Goal: Task Accomplishment & Management: Use online tool/utility

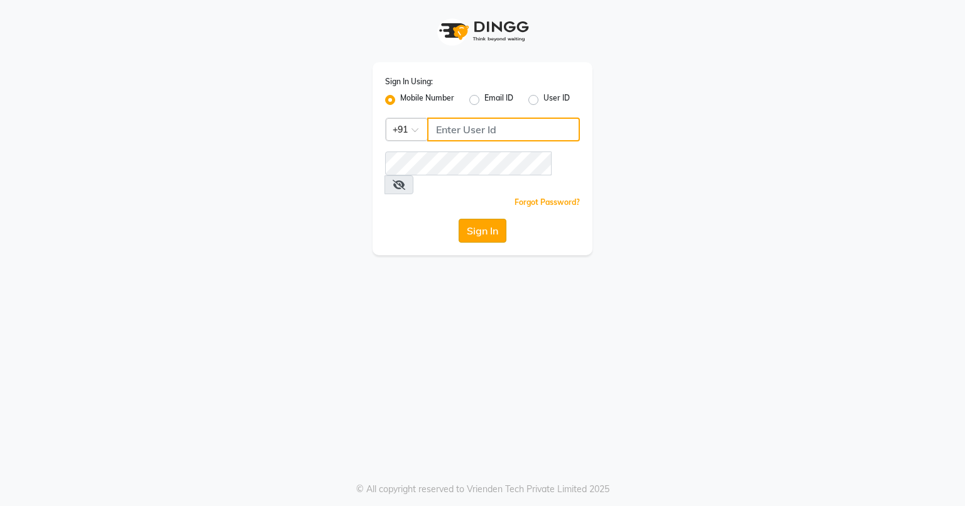
type input "8580774121"
click at [493, 219] on button "Sign In" at bounding box center [483, 231] width 48 height 24
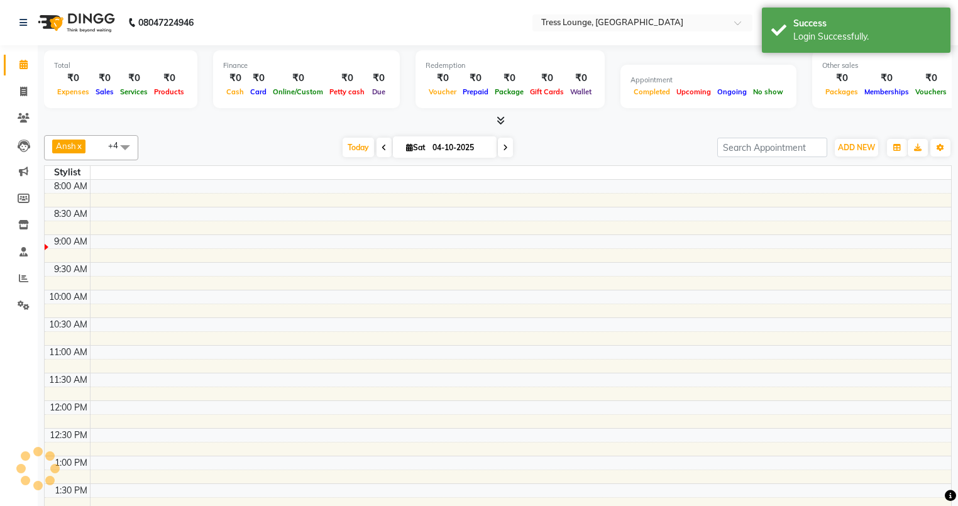
select select "en"
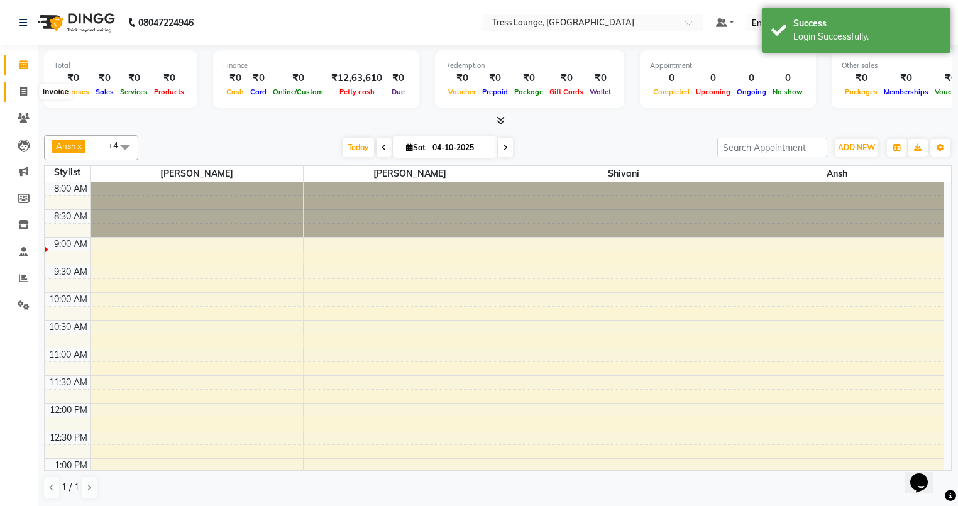
click at [23, 88] on icon at bounding box center [23, 91] width 7 height 9
select select "service"
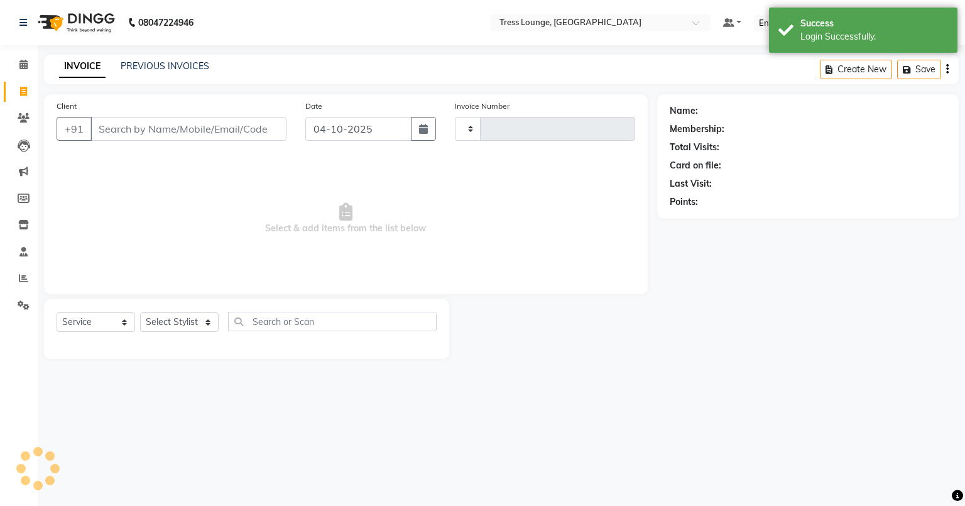
type input "0823"
select select "5899"
click at [154, 60] on div "PREVIOUS INVOICES" at bounding box center [165, 66] width 89 height 13
click at [154, 63] on link "PREVIOUS INVOICES" at bounding box center [165, 65] width 89 height 11
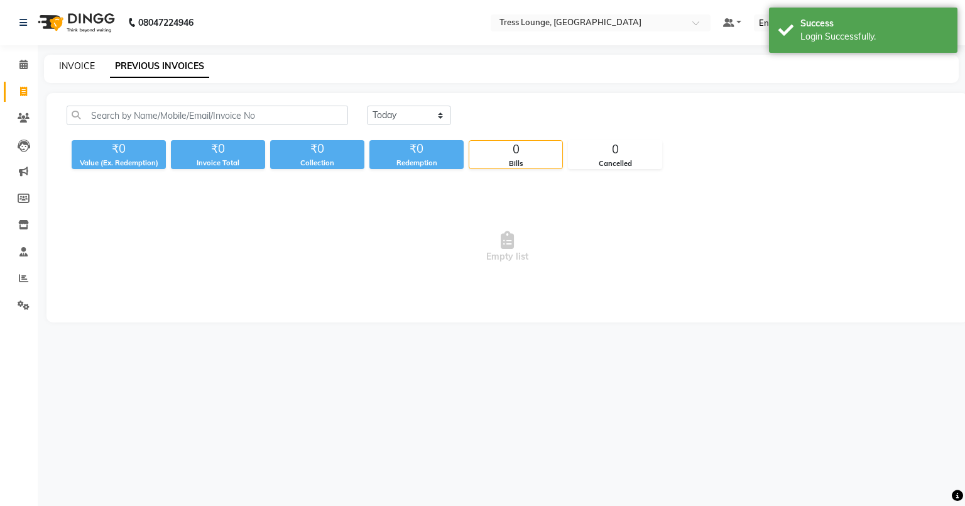
click at [65, 63] on link "INVOICE" at bounding box center [77, 65] width 36 height 11
select select "service"
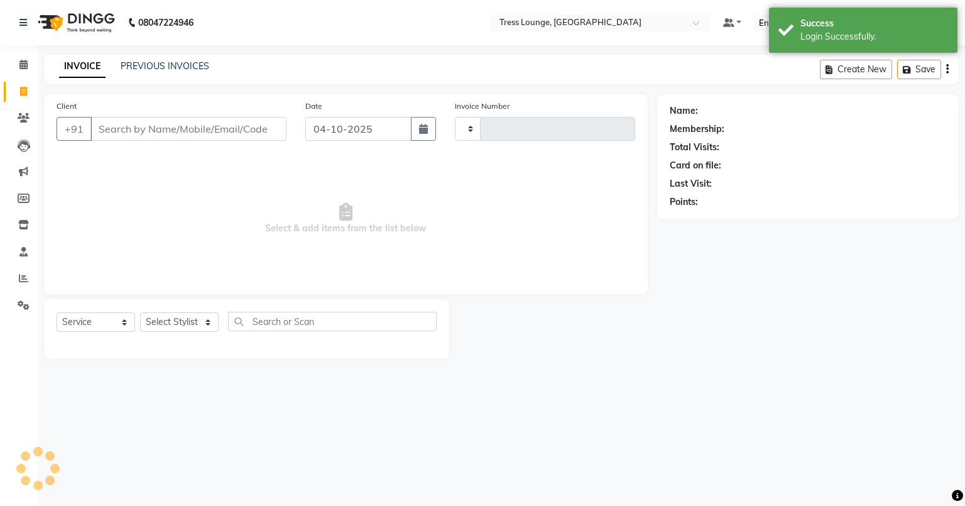
type input "0823"
select select "5899"
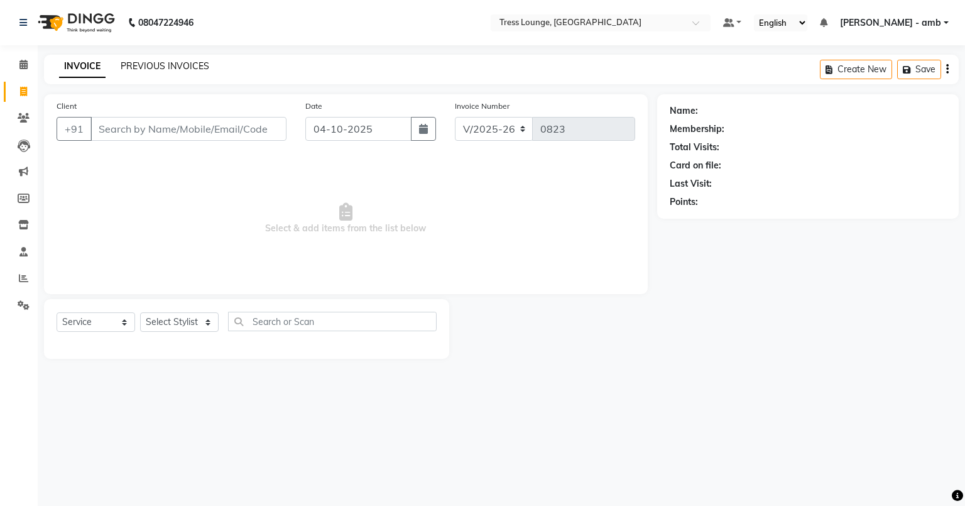
click at [160, 62] on link "PREVIOUS INVOICES" at bounding box center [165, 65] width 89 height 11
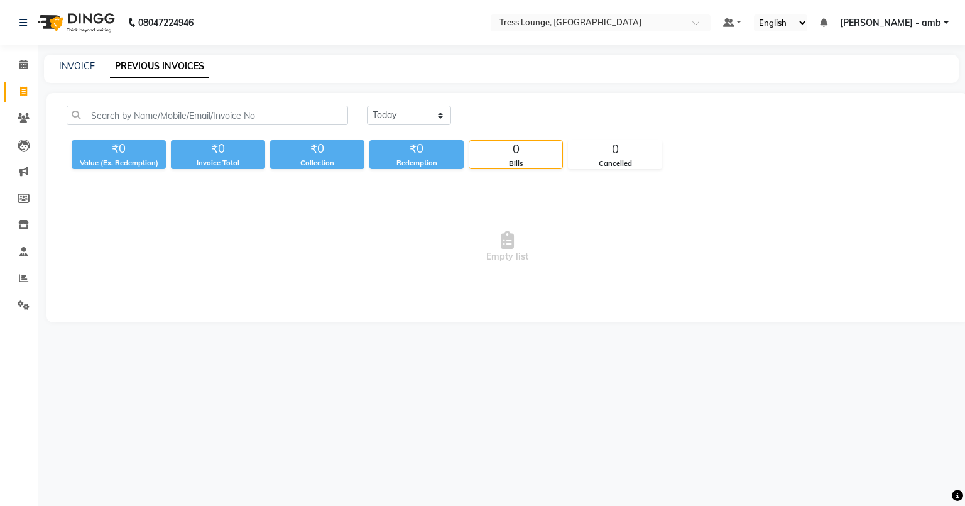
click at [85, 60] on div "INVOICE" at bounding box center [77, 66] width 36 height 13
click at [70, 64] on link "INVOICE" at bounding box center [77, 65] width 36 height 11
select select "service"
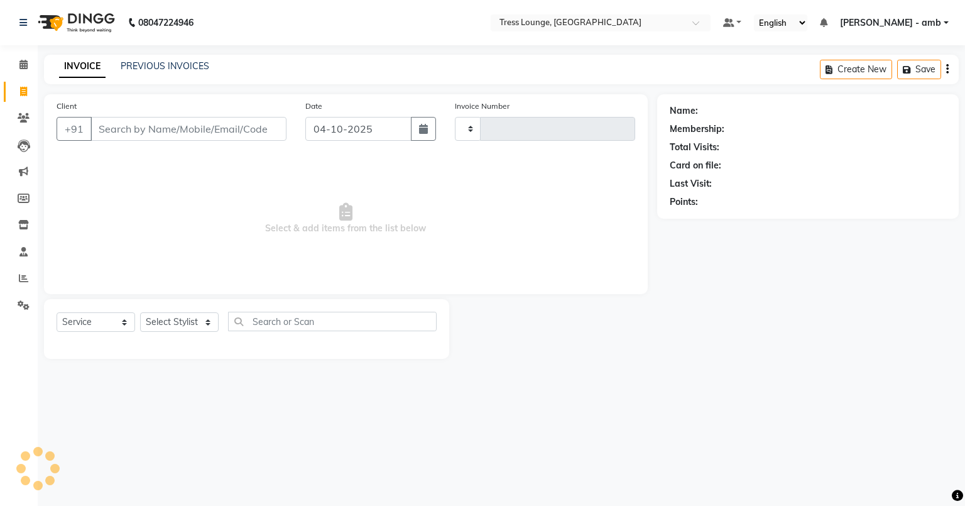
type input "0823"
select select "5899"
click at [25, 121] on icon at bounding box center [24, 117] width 12 height 9
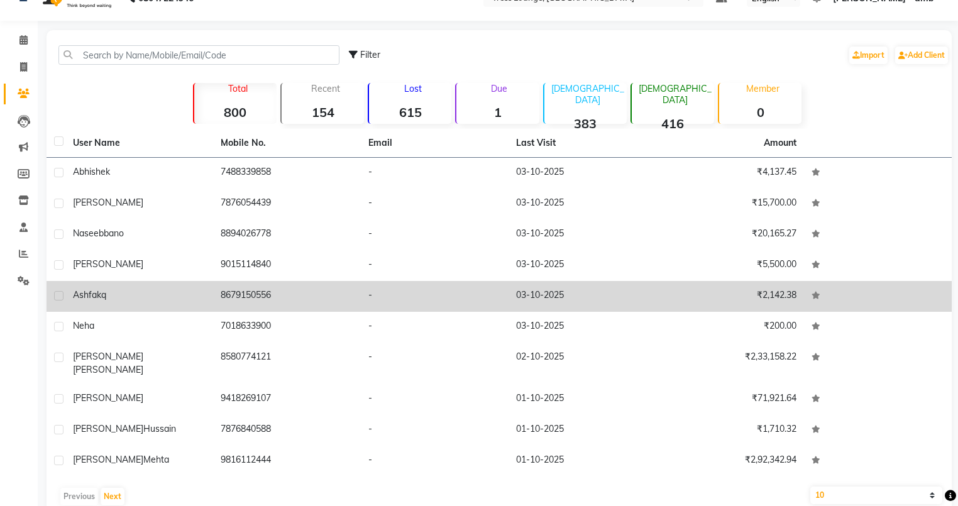
scroll to position [38, 0]
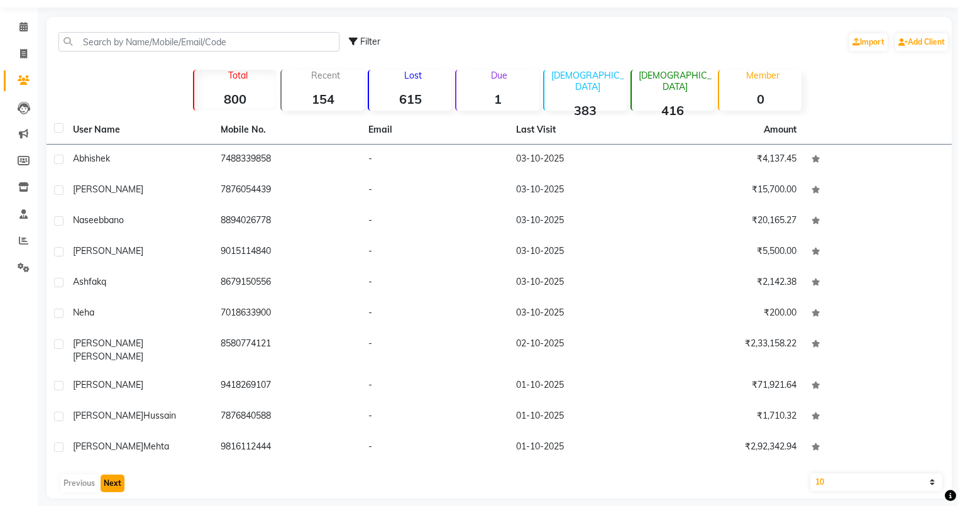
click at [114, 476] on button "Next" at bounding box center [113, 483] width 24 height 18
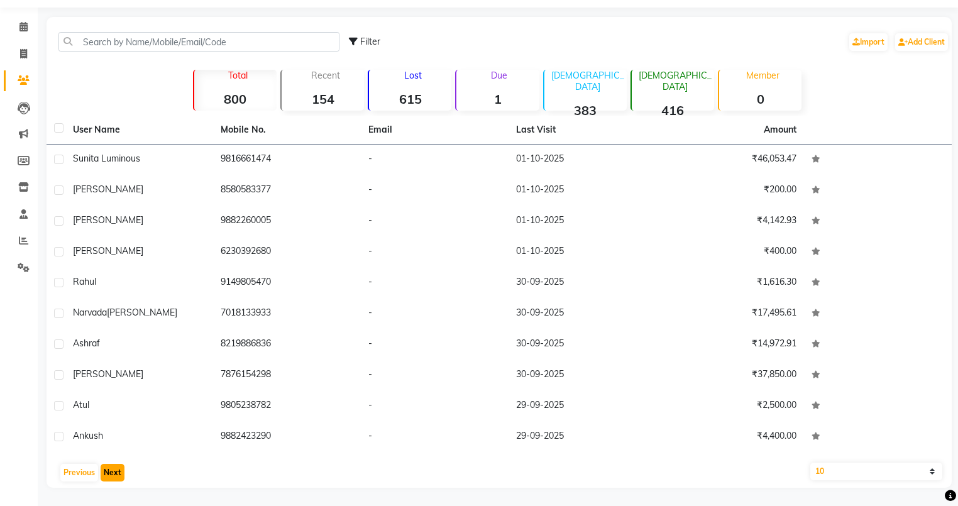
click at [114, 476] on button "Next" at bounding box center [113, 473] width 24 height 18
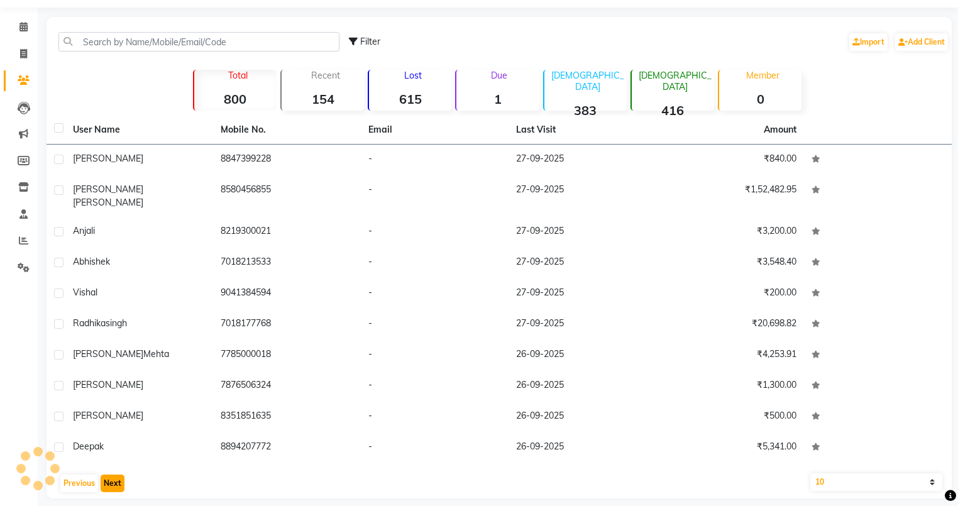
click at [114, 476] on button "Next" at bounding box center [113, 483] width 24 height 18
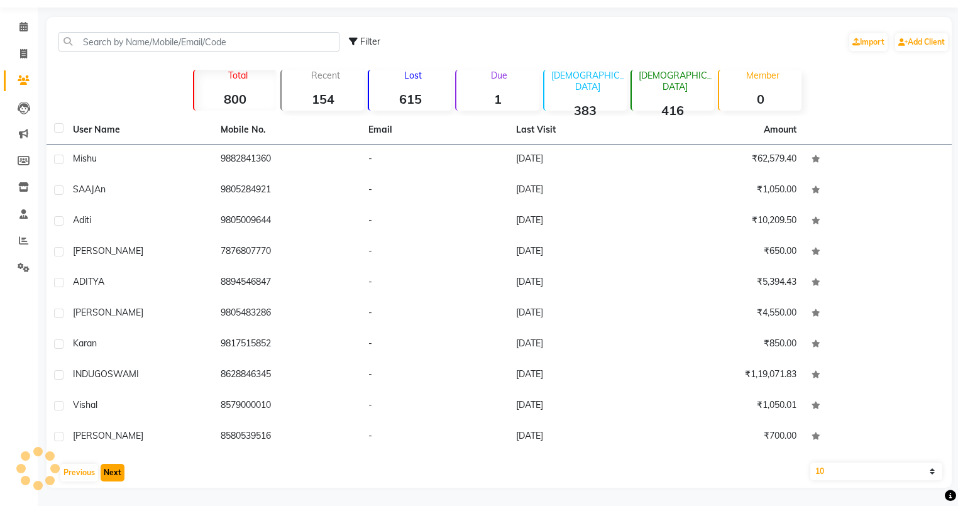
click at [114, 476] on button "Next" at bounding box center [113, 473] width 24 height 18
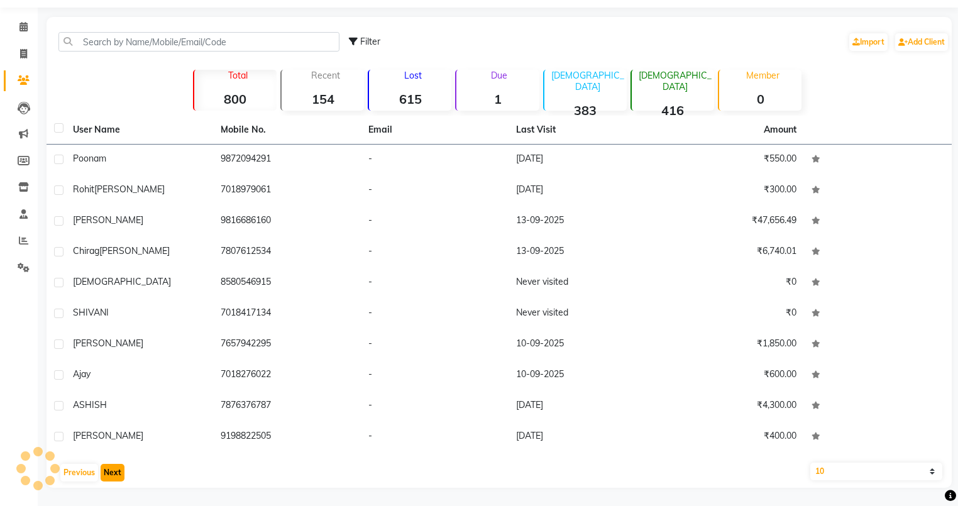
click at [114, 476] on button "Next" at bounding box center [113, 473] width 24 height 18
click at [116, 476] on button "Next" at bounding box center [113, 473] width 24 height 18
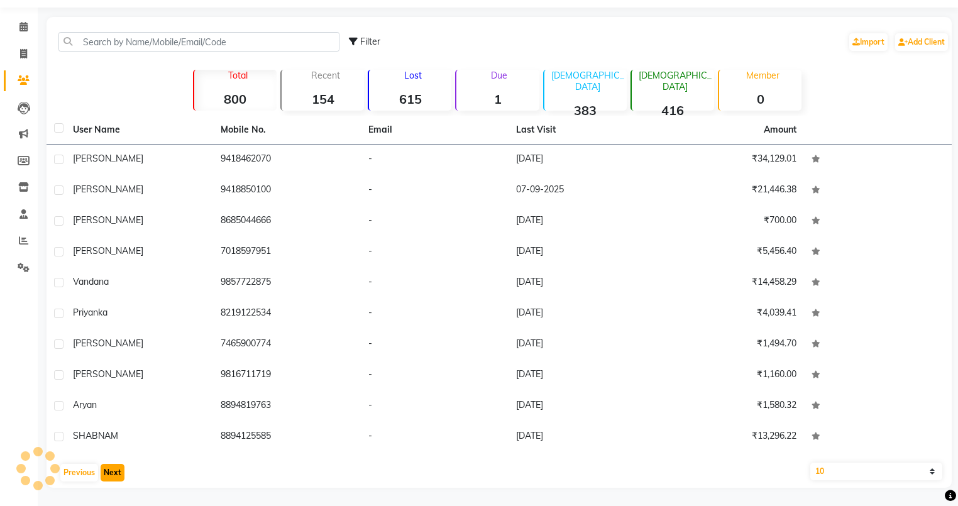
click at [116, 476] on button "Next" at bounding box center [113, 473] width 24 height 18
click at [117, 476] on button "Next" at bounding box center [113, 473] width 24 height 18
click at [119, 472] on button "Next" at bounding box center [113, 473] width 24 height 18
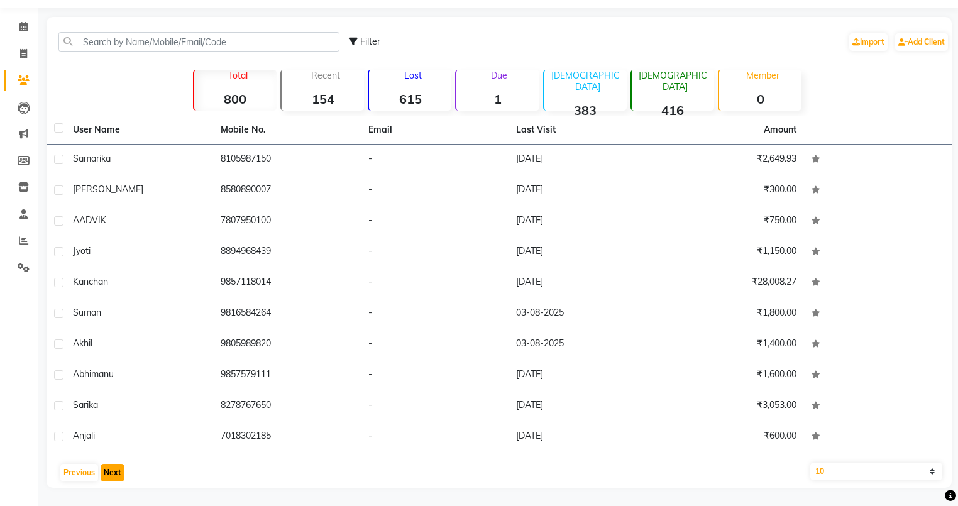
click at [103, 467] on button "Next" at bounding box center [113, 473] width 24 height 18
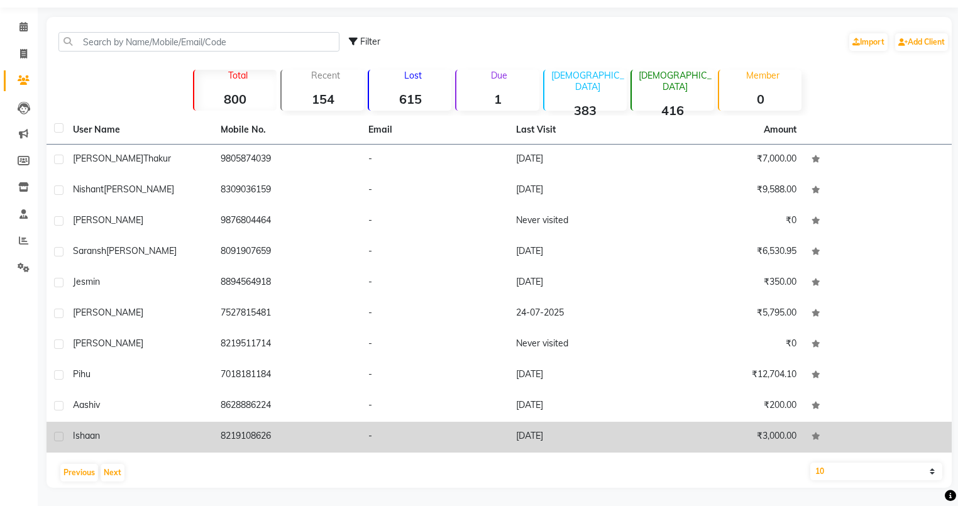
click at [332, 447] on td "8219108626" at bounding box center [287, 437] width 148 height 31
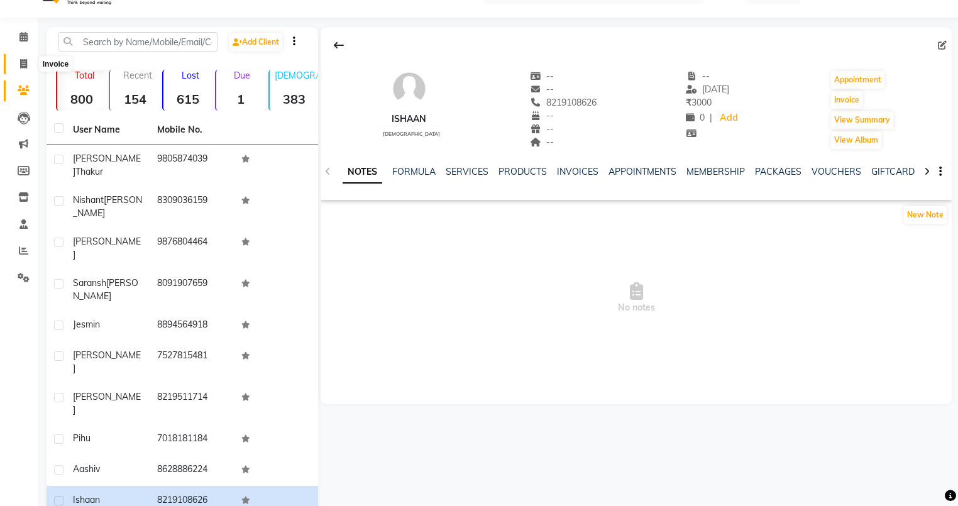
click at [20, 66] on icon at bounding box center [23, 63] width 7 height 9
select select "service"
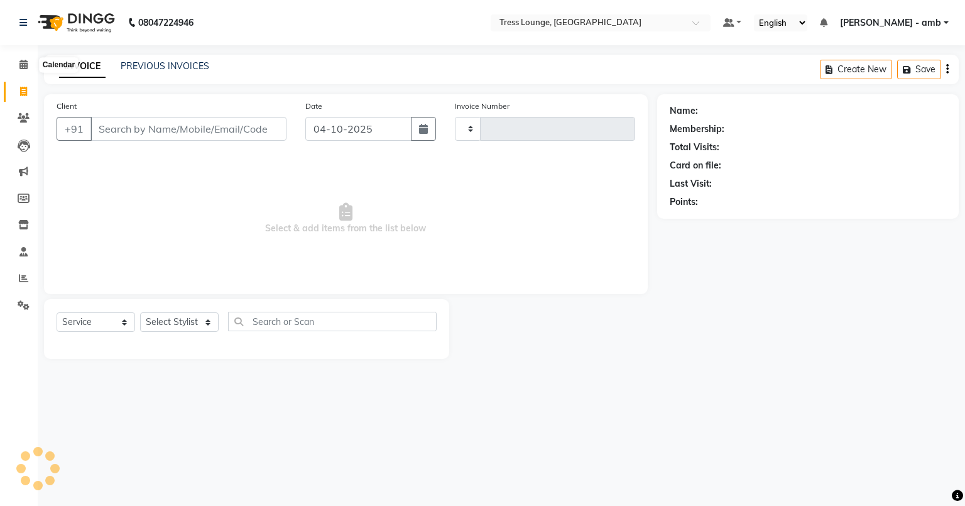
type input "0823"
select select "5899"
click at [122, 133] on input "Client" at bounding box center [188, 129] width 196 height 24
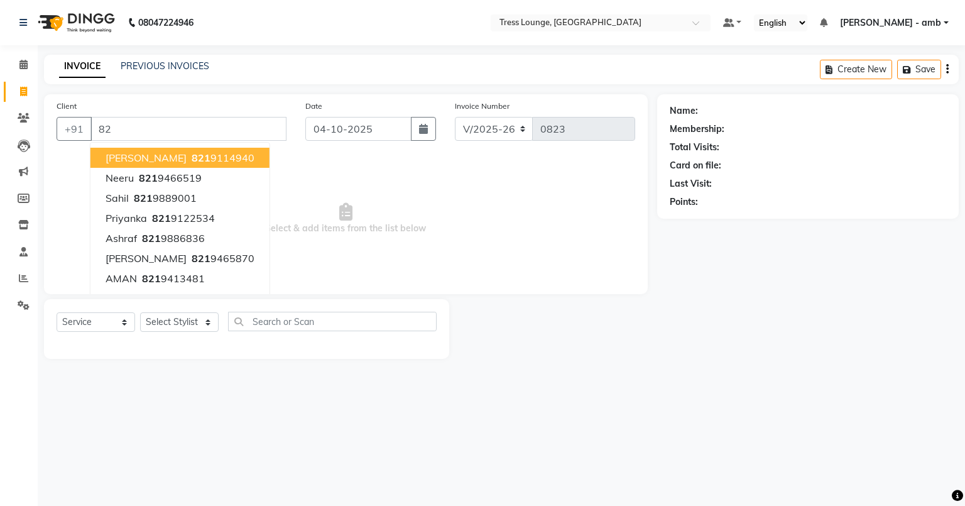
type input "8"
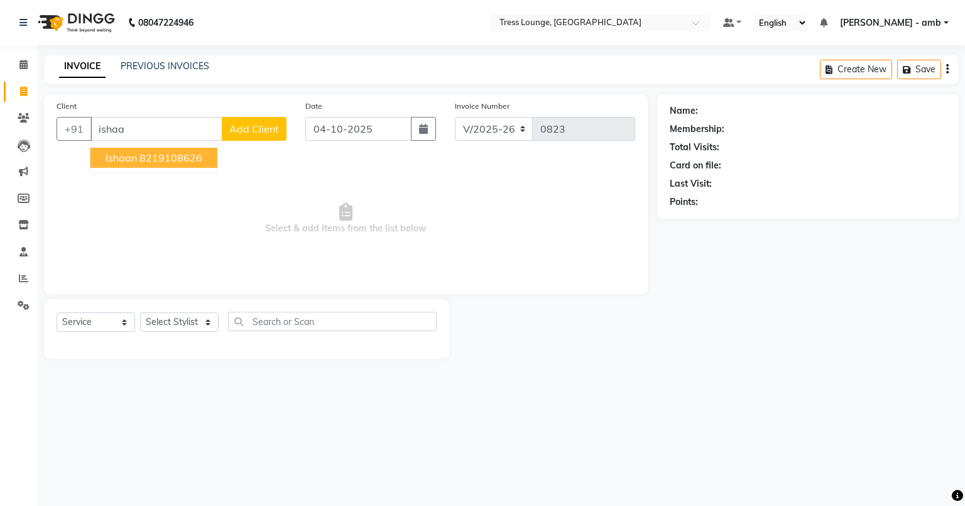
click at [122, 159] on span "ishaan" at bounding box center [121, 157] width 31 height 13
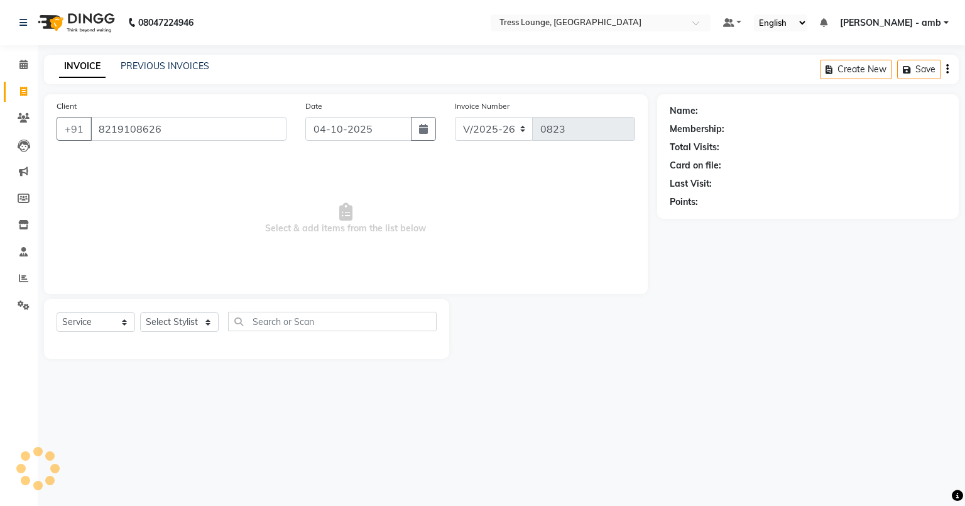
type input "8219108626"
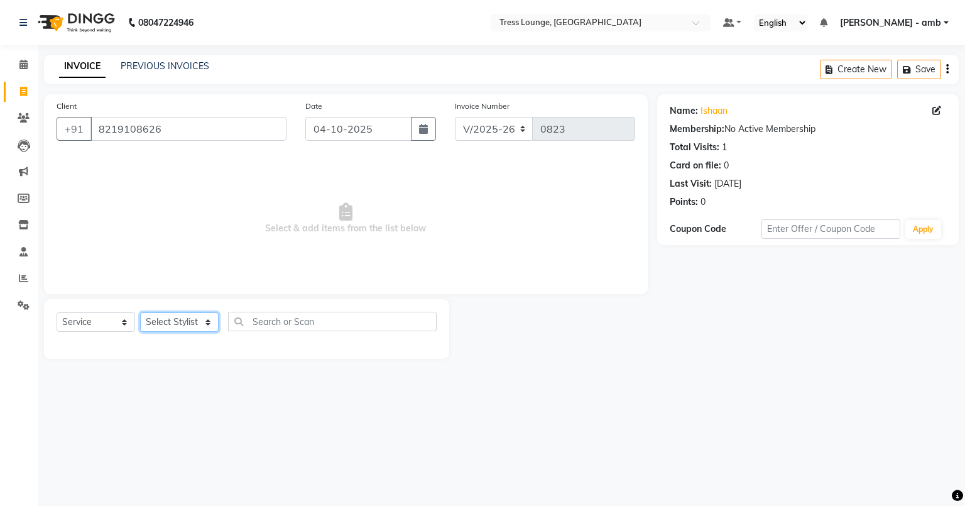
click at [209, 319] on select "Select Stylist [PERSON_NAME] [PERSON_NAME] MOHIT [PERSON_NAME] sukh" at bounding box center [179, 321] width 79 height 19
select select "91879"
click at [140, 313] on select "Select Stylist [PERSON_NAME] [PERSON_NAME] MOHIT [PERSON_NAME] sukh" at bounding box center [179, 321] width 79 height 19
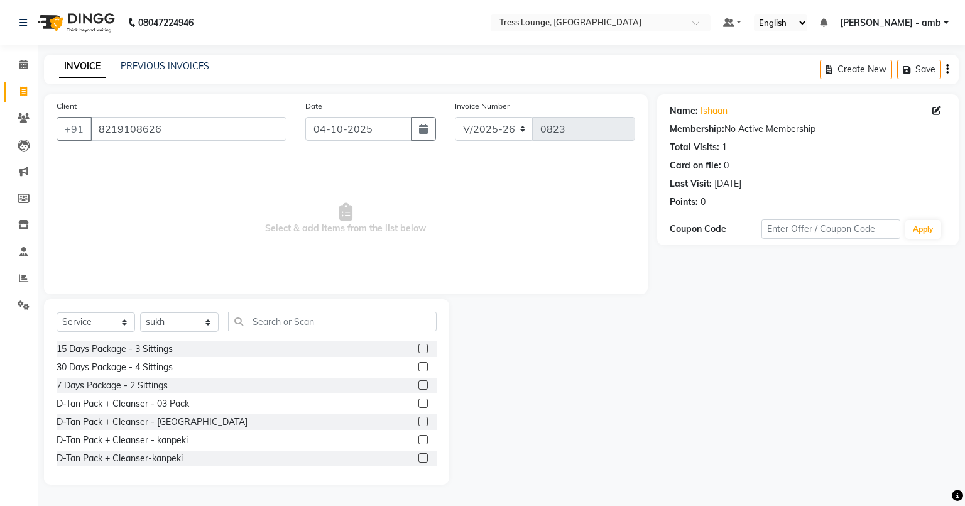
click at [323, 116] on div "Date [DATE]" at bounding box center [371, 125] width 150 height 52
click at [324, 133] on input "04-10-2025" at bounding box center [358, 129] width 106 height 24
select select "10"
select select "2025"
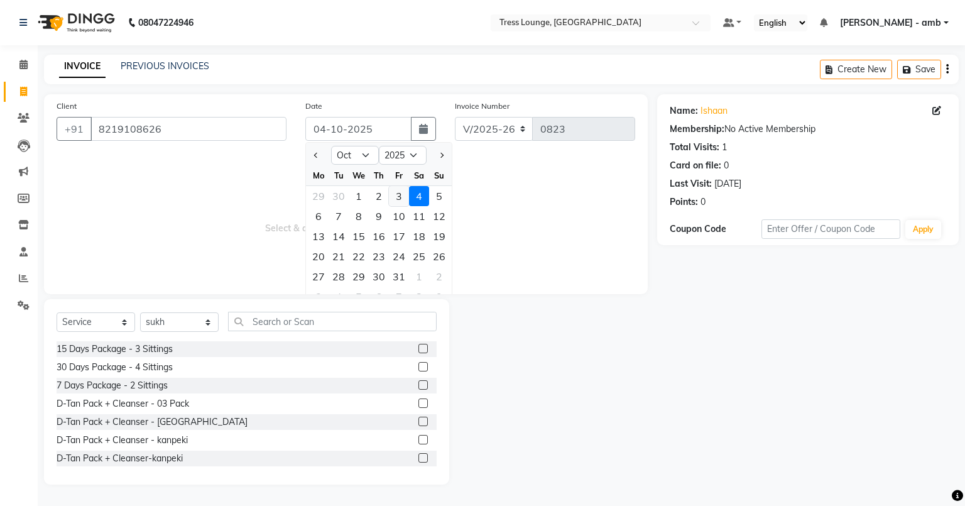
click at [399, 196] on div "3" at bounding box center [399, 196] width 20 height 20
type input "03-10-2025"
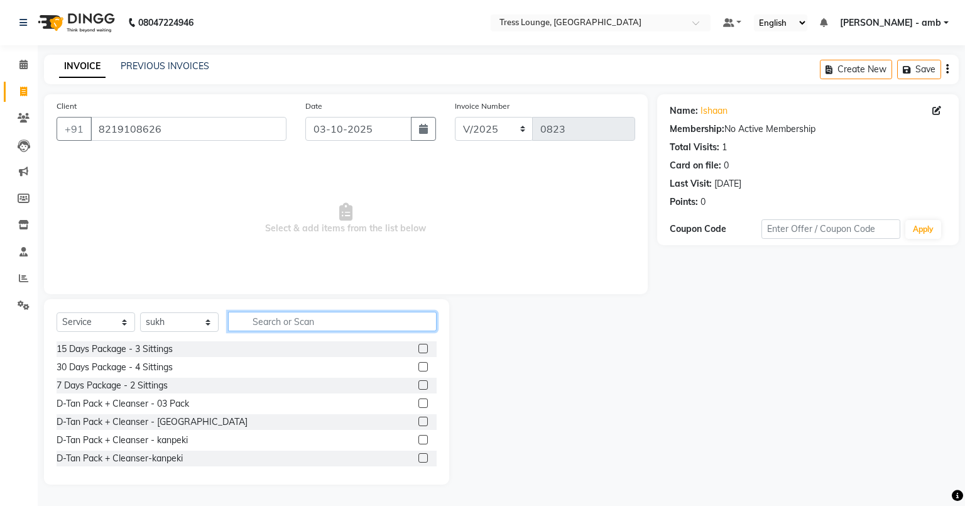
click at [244, 322] on input "text" at bounding box center [332, 321] width 209 height 19
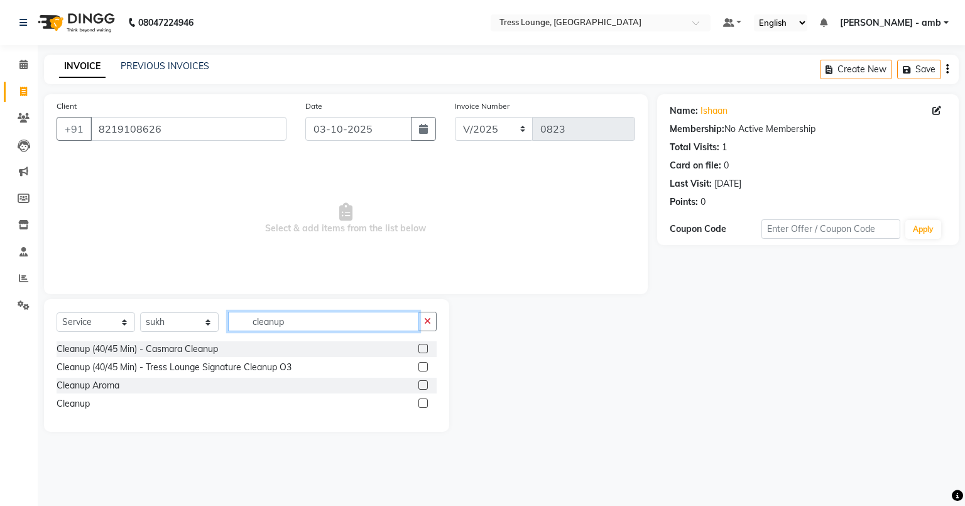
type input "cleanup"
click at [422, 366] on label at bounding box center [423, 366] width 9 height 9
click at [422, 366] on input "checkbox" at bounding box center [423, 367] width 8 height 8
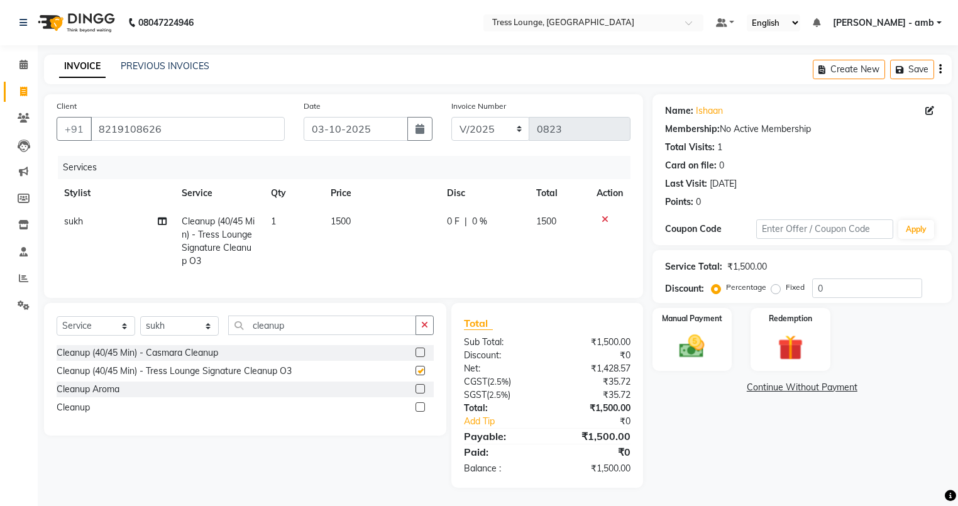
checkbox input "false"
click at [358, 221] on td "1500" at bounding box center [381, 241] width 117 height 68
select select "91879"
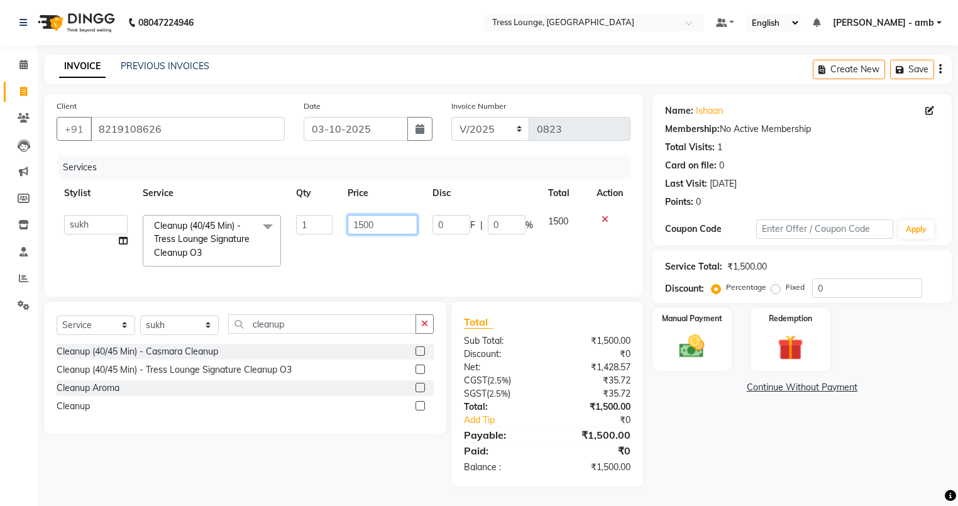
click at [383, 222] on input "1500" at bounding box center [382, 224] width 70 height 19
type input "1"
type input "2000"
click at [400, 259] on td "2000" at bounding box center [382, 240] width 85 height 67
select select "91879"
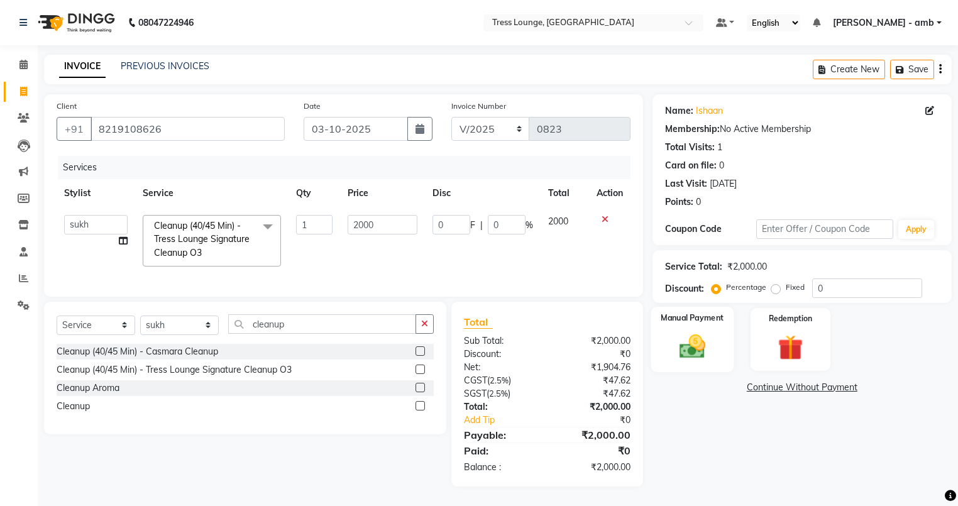
click at [699, 349] on img at bounding box center [691, 347] width 43 height 30
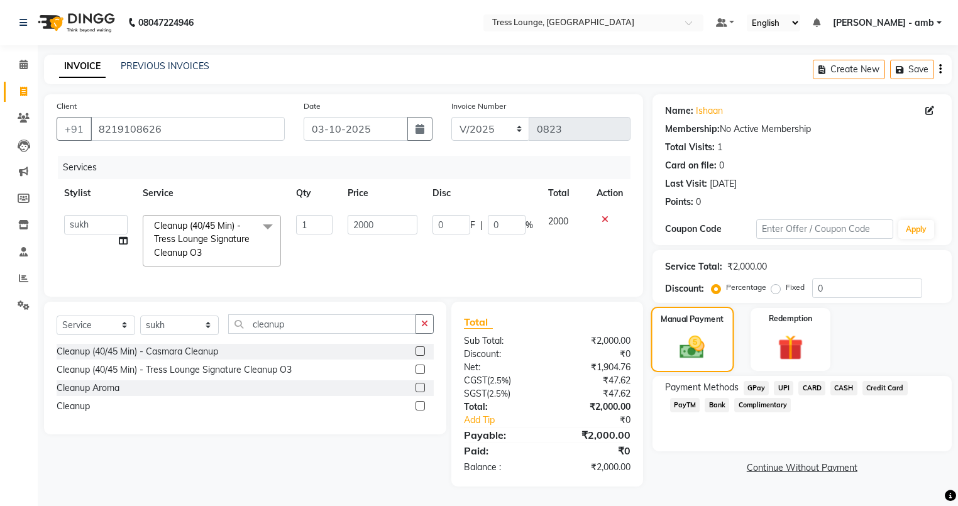
scroll to position [8, 0]
click at [839, 381] on span "CASH" at bounding box center [843, 388] width 27 height 14
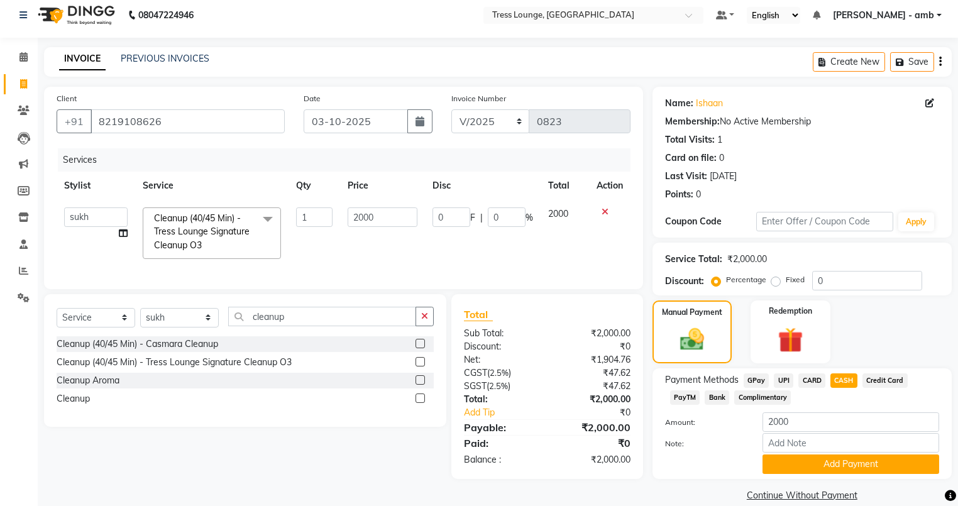
scroll to position [26, 0]
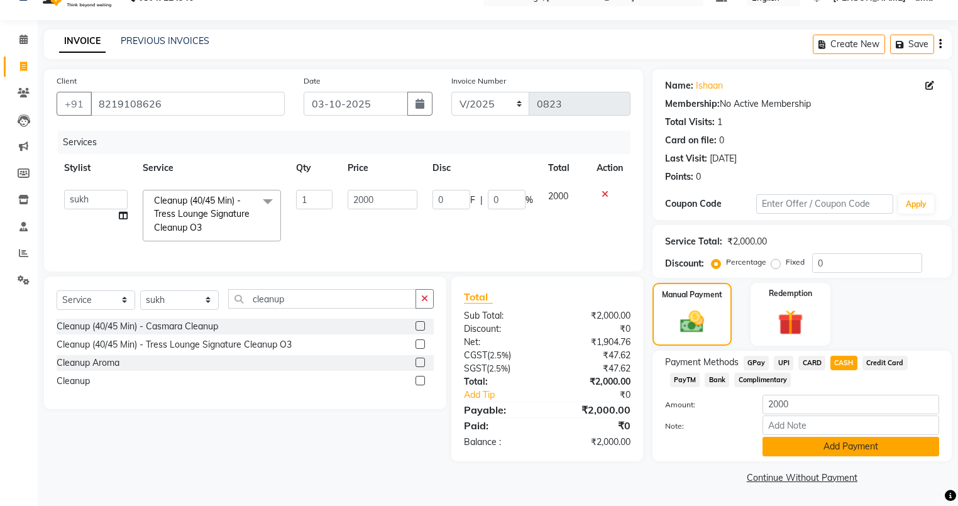
click at [837, 447] on button "Add Payment" at bounding box center [850, 446] width 177 height 19
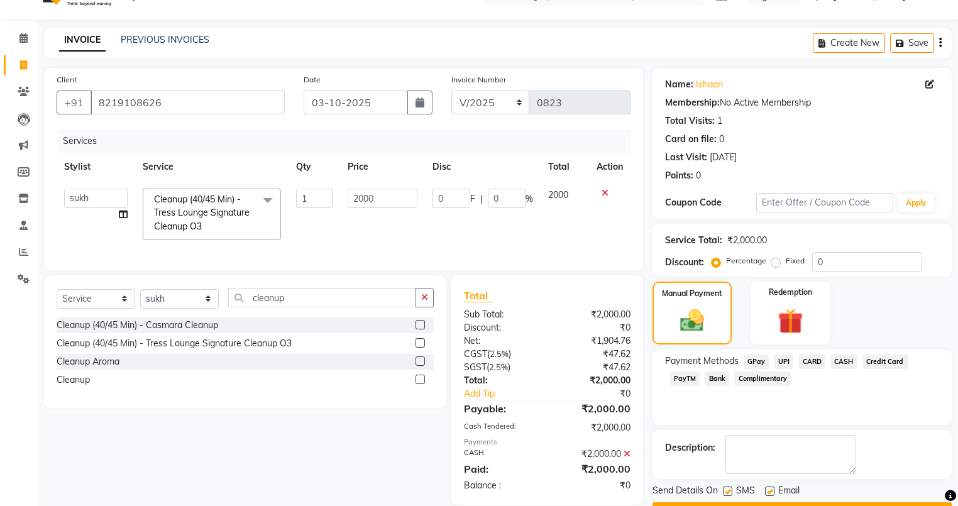
scroll to position [60, 0]
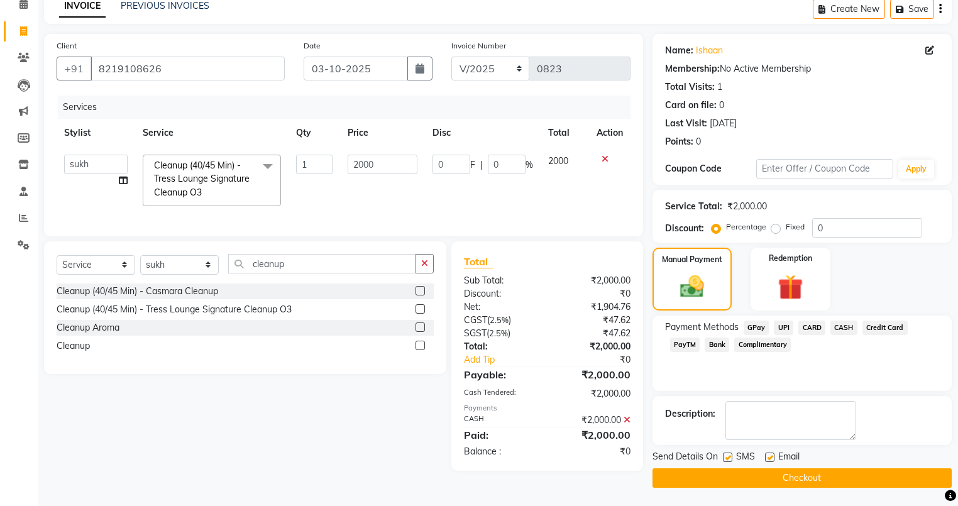
click at [770, 452] on label at bounding box center [769, 456] width 9 height 9
click at [770, 454] on input "checkbox" at bounding box center [769, 458] width 8 height 8
checkbox input "false"
click at [728, 457] on label at bounding box center [727, 456] width 9 height 9
click at [728, 457] on input "checkbox" at bounding box center [727, 458] width 8 height 8
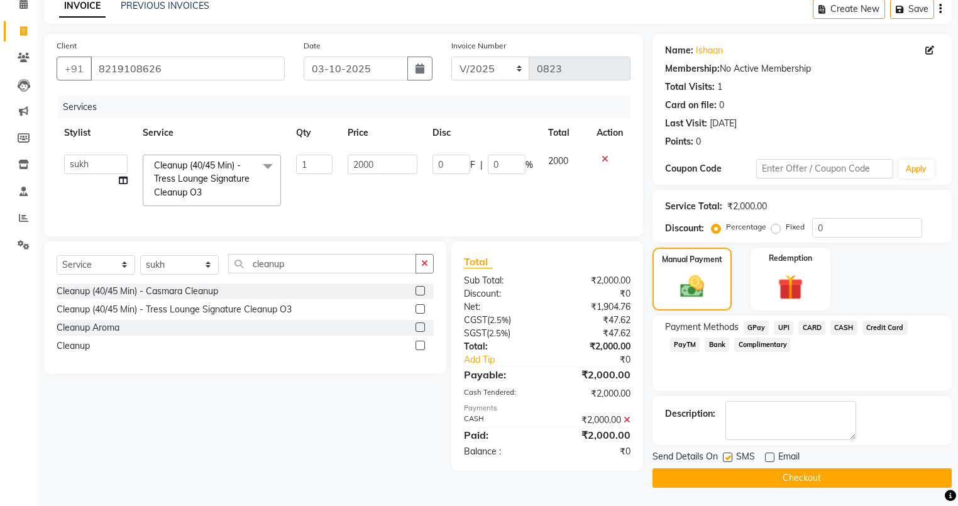
checkbox input "false"
click at [788, 481] on button "Checkout" at bounding box center [801, 477] width 299 height 19
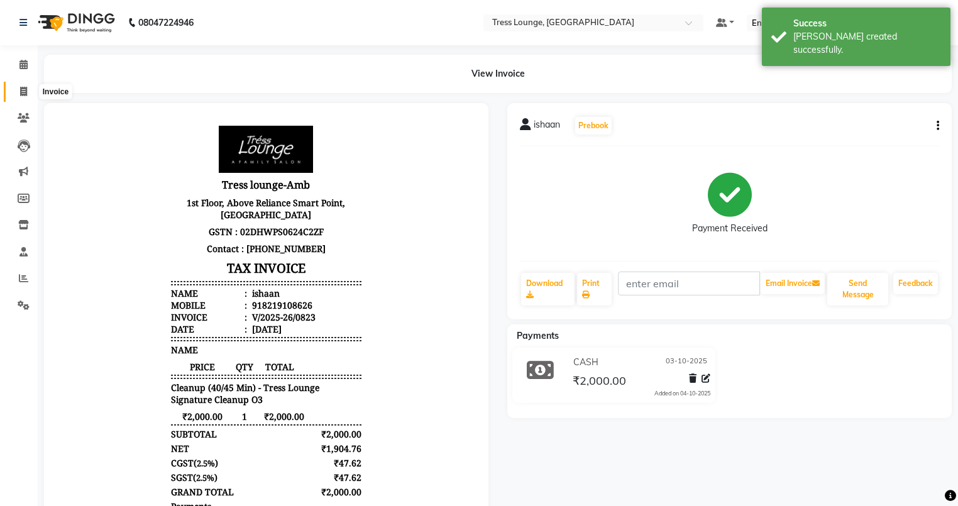
click at [21, 92] on icon at bounding box center [23, 91] width 7 height 9
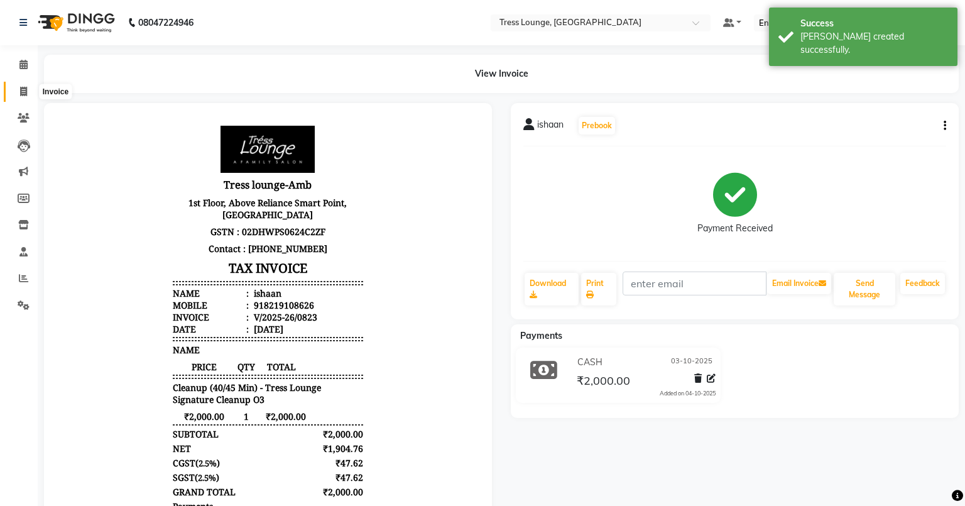
select select "5899"
select select "service"
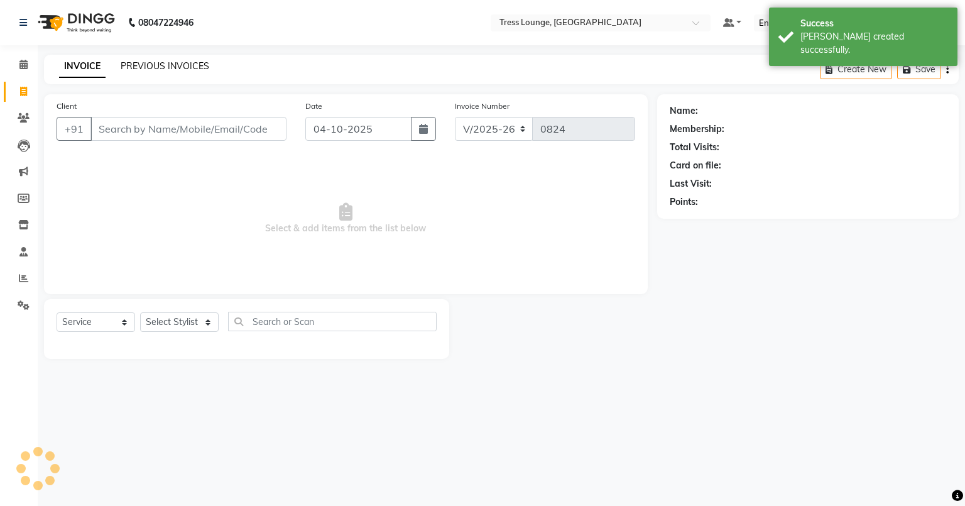
click at [173, 64] on link "PREVIOUS INVOICES" at bounding box center [165, 65] width 89 height 11
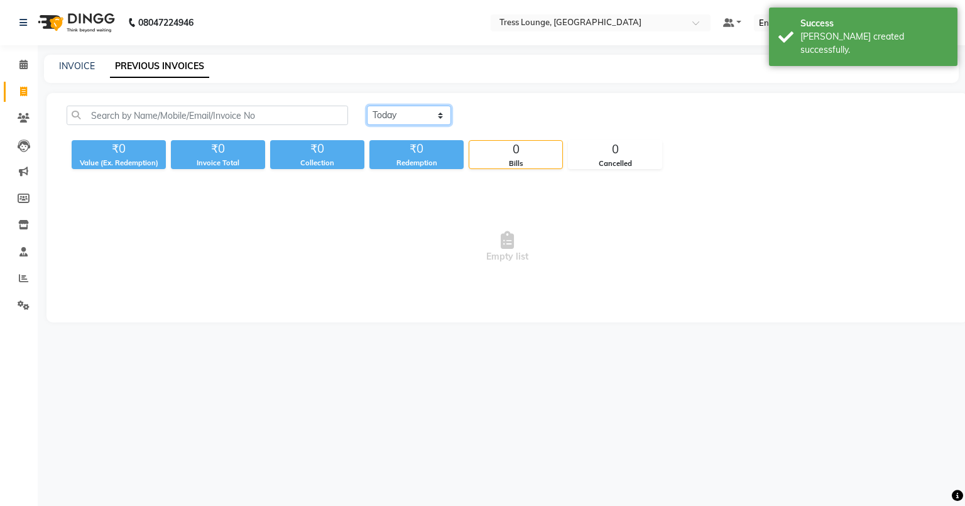
click at [442, 112] on select "[DATE] [DATE] Custom Range" at bounding box center [409, 115] width 84 height 19
select select "[DATE]"
click at [367, 106] on select "[DATE] [DATE] Custom Range" at bounding box center [409, 115] width 84 height 19
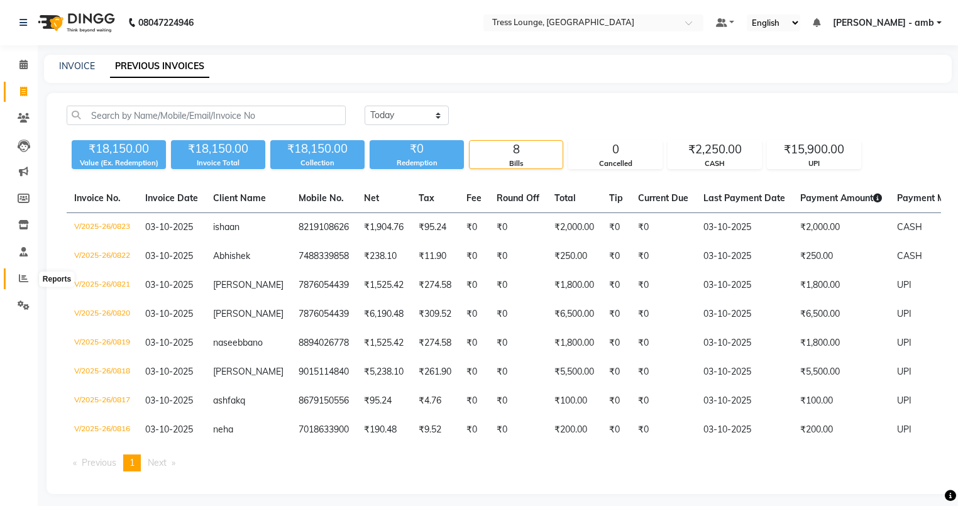
click at [19, 276] on icon at bounding box center [23, 277] width 9 height 9
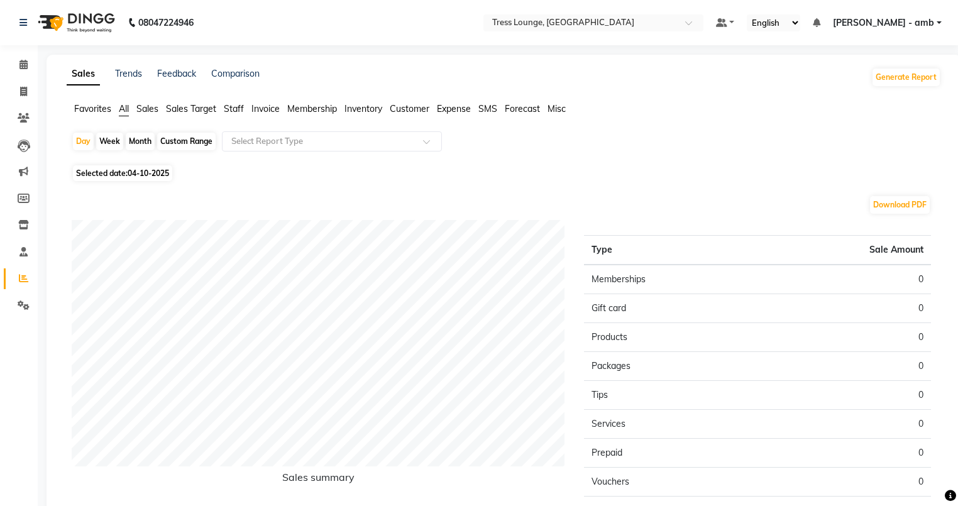
click at [130, 172] on span "04-10-2025" at bounding box center [148, 172] width 41 height 9
select select "10"
select select "2025"
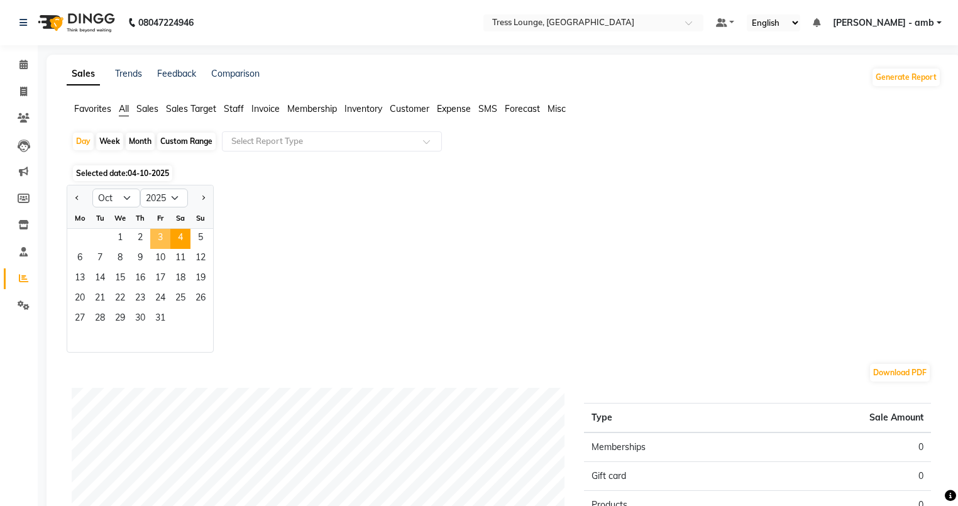
click at [159, 240] on span "3" at bounding box center [160, 239] width 20 height 20
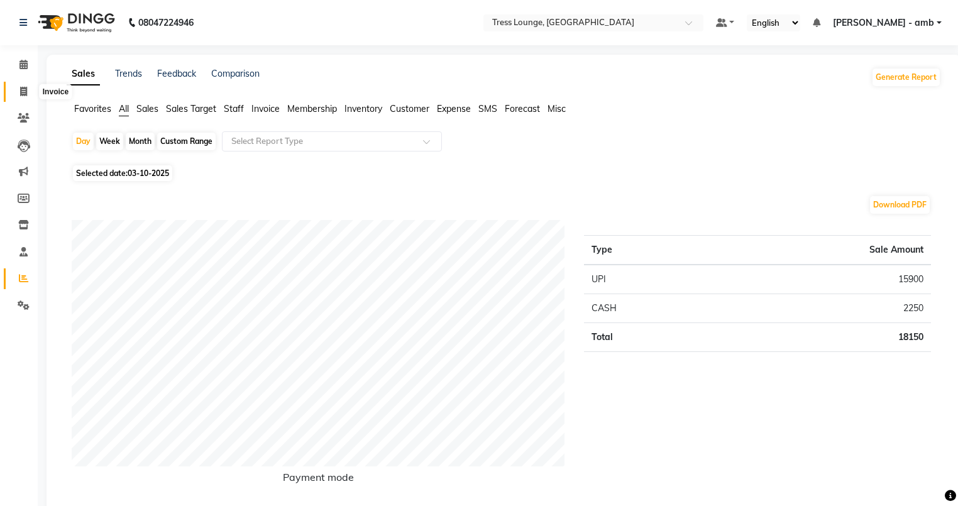
click at [21, 90] on icon at bounding box center [23, 91] width 7 height 9
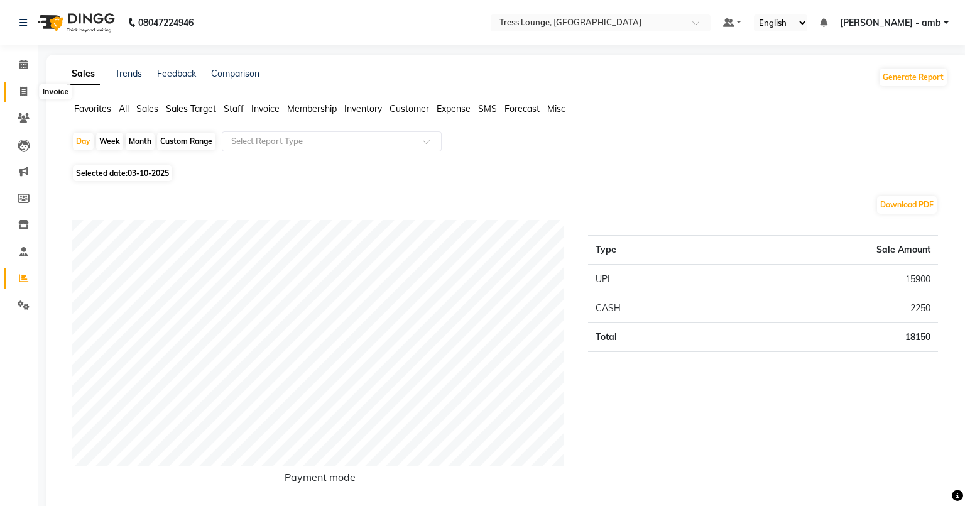
select select "5899"
select select "service"
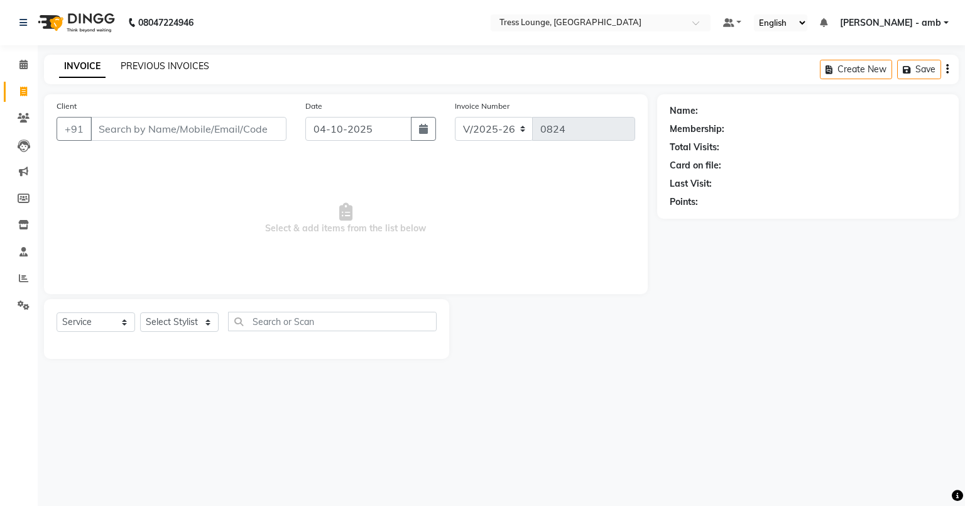
click at [146, 65] on link "PREVIOUS INVOICES" at bounding box center [165, 65] width 89 height 11
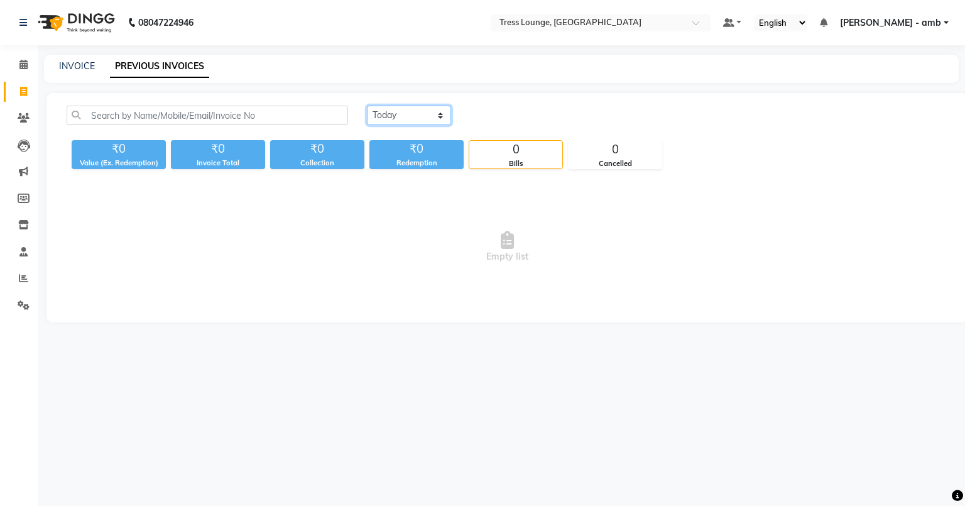
click at [448, 116] on select "[DATE] [DATE] Custom Range" at bounding box center [409, 115] width 84 height 19
select select "range"
click at [367, 106] on select "[DATE] [DATE] Custom Range" at bounding box center [409, 115] width 84 height 19
click at [495, 116] on input "04-10-2025" at bounding box center [512, 116] width 88 height 18
select select "10"
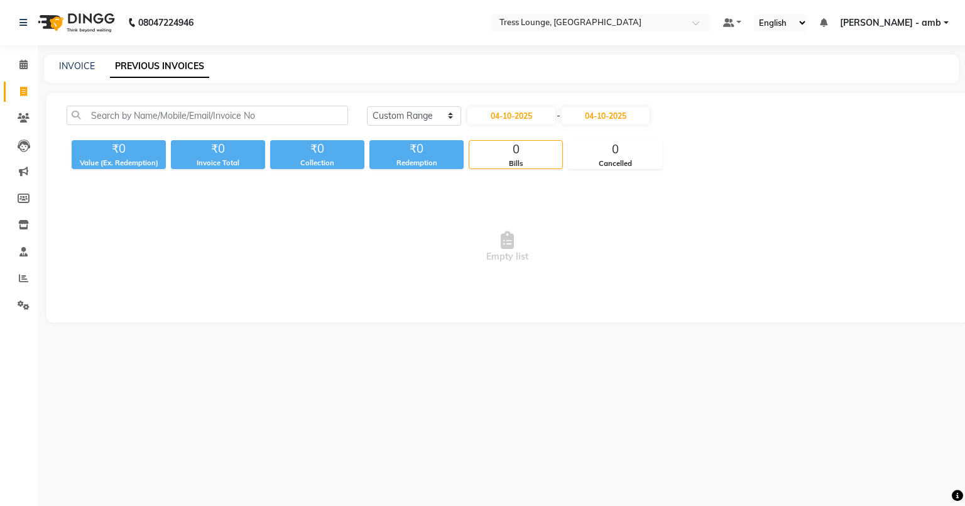
select select "2025"
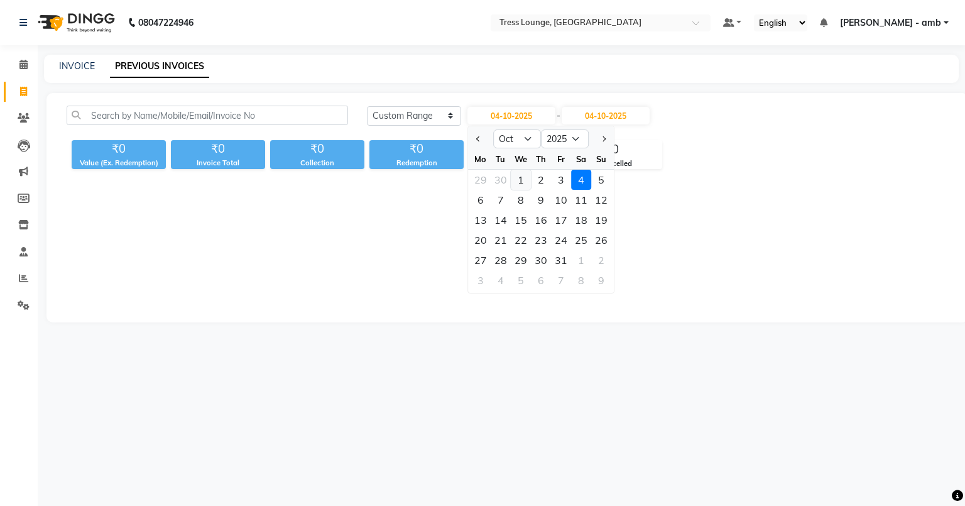
click at [519, 178] on div "1" at bounding box center [521, 180] width 20 height 20
type input "01-10-2025"
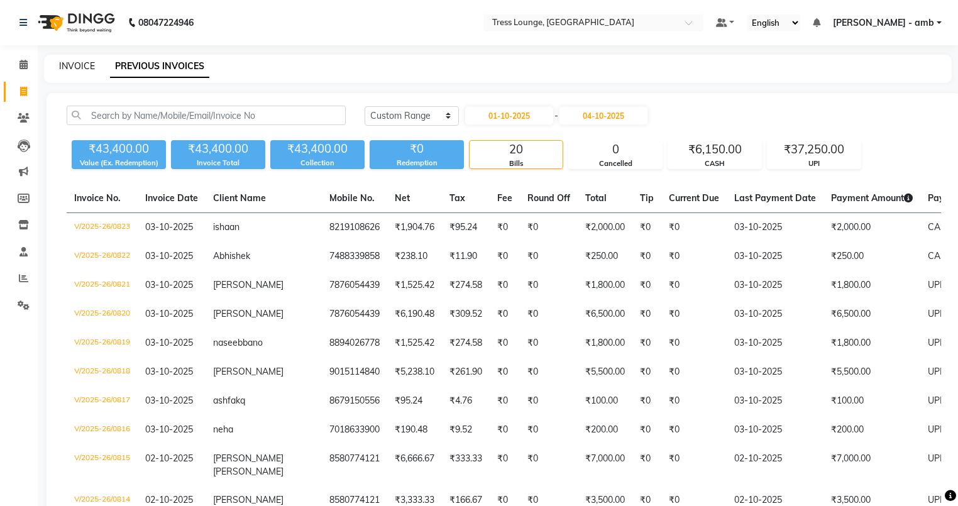
click at [76, 64] on link "INVOICE" at bounding box center [77, 65] width 36 height 11
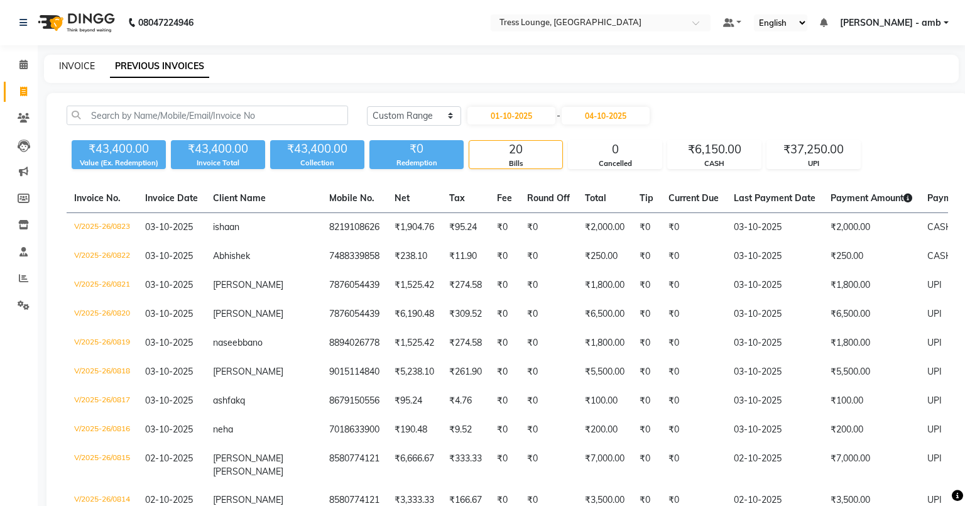
select select "service"
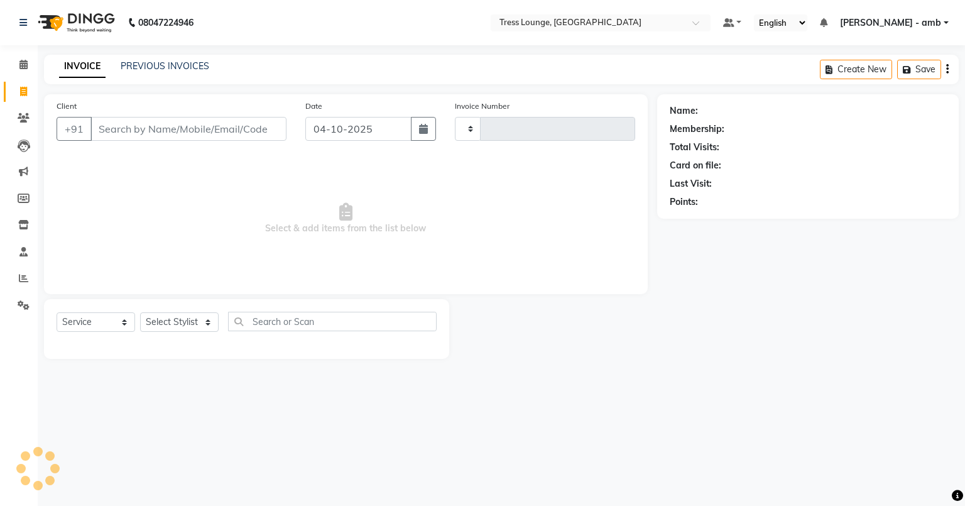
type input "0824"
select select "5899"
click at [163, 63] on link "PREVIOUS INVOICES" at bounding box center [165, 65] width 89 height 11
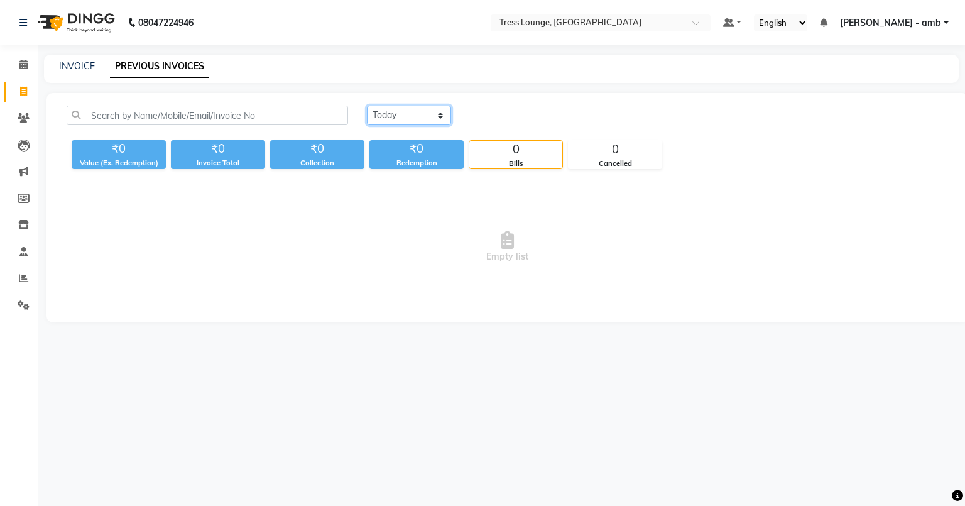
click at [435, 119] on select "[DATE] [DATE] Custom Range" at bounding box center [409, 115] width 84 height 19
select select "range"
click at [367, 106] on select "[DATE] [DATE] Custom Range" at bounding box center [409, 115] width 84 height 19
drag, startPoint x: 496, startPoint y: 118, endPoint x: 493, endPoint y: 125, distance: 8.4
click at [494, 122] on input "04-10-2025" at bounding box center [512, 116] width 88 height 18
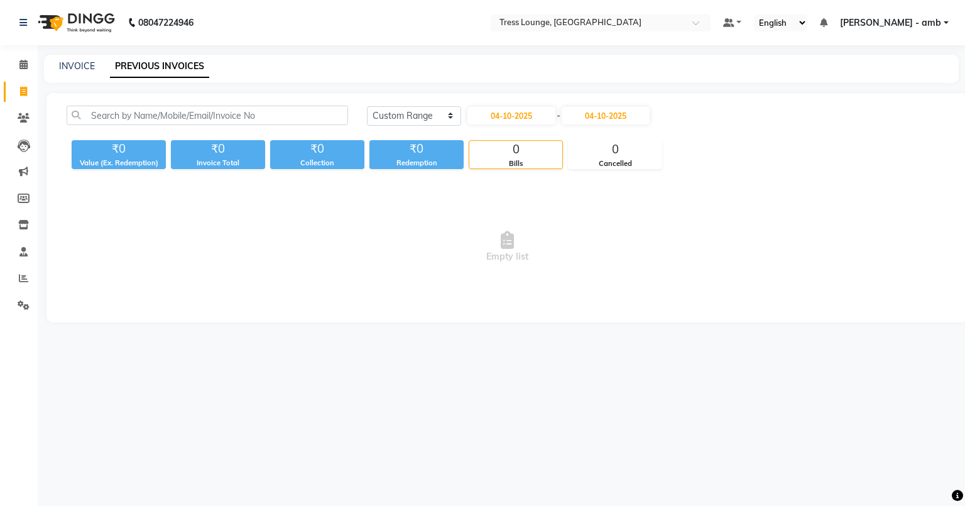
select select "10"
select select "2025"
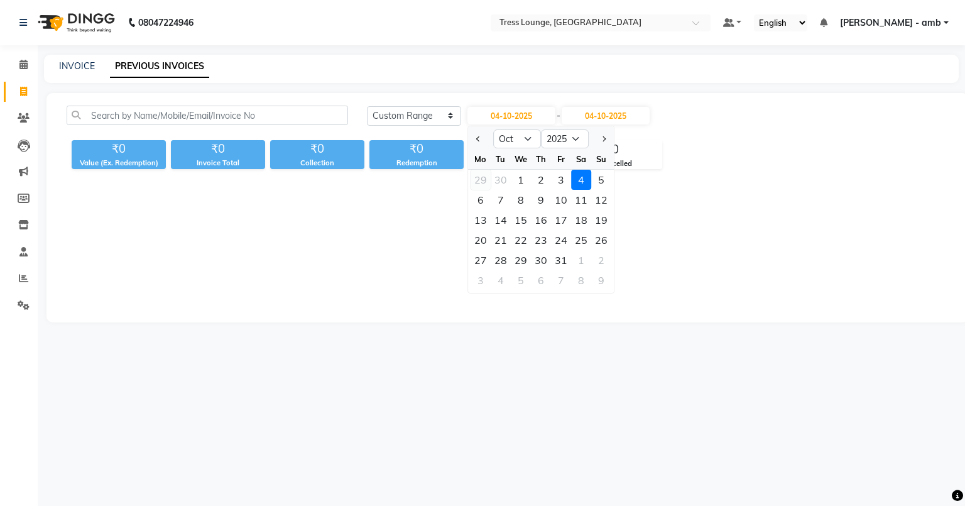
click at [475, 178] on div "29" at bounding box center [481, 180] width 20 height 20
type input "29-09-2025"
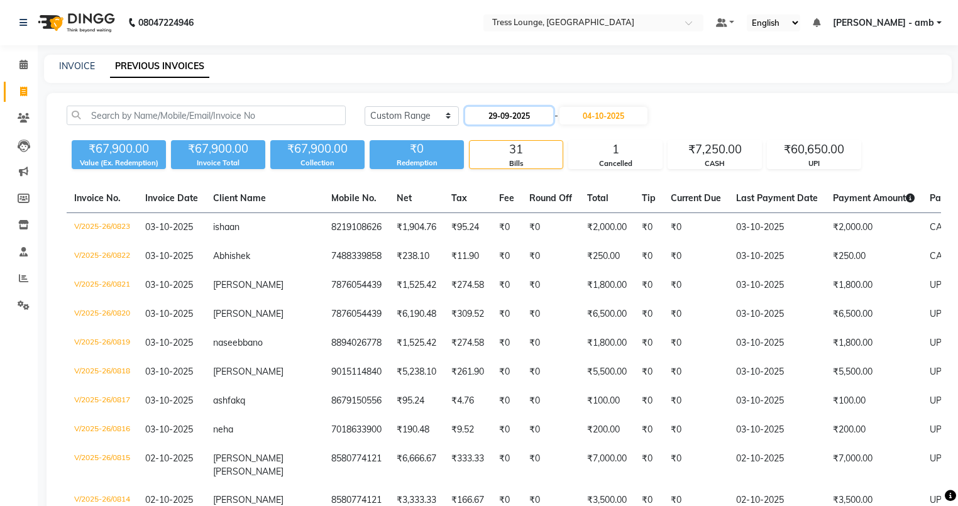
click at [487, 119] on input "29-09-2025" at bounding box center [509, 116] width 88 height 18
select select "9"
select select "2025"
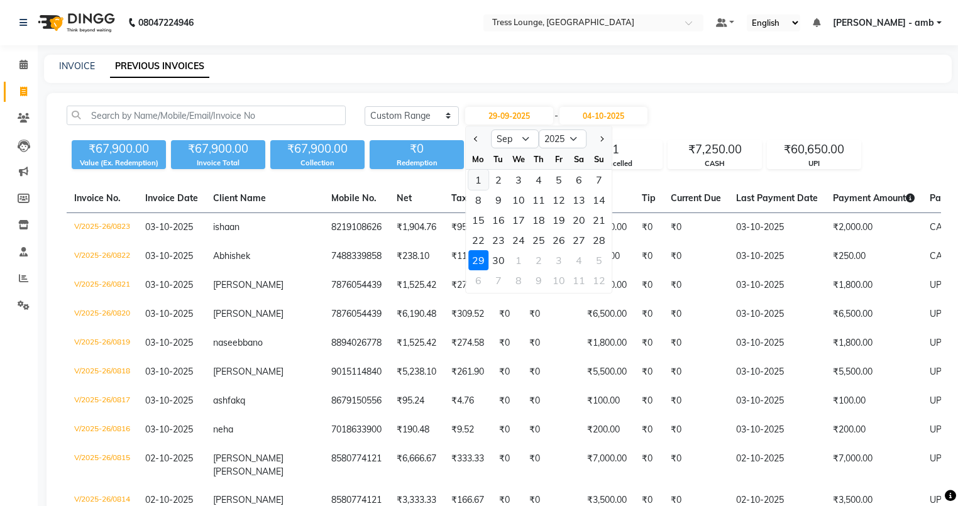
click at [481, 182] on div "1" at bounding box center [478, 180] width 20 height 20
type input "01-09-2025"
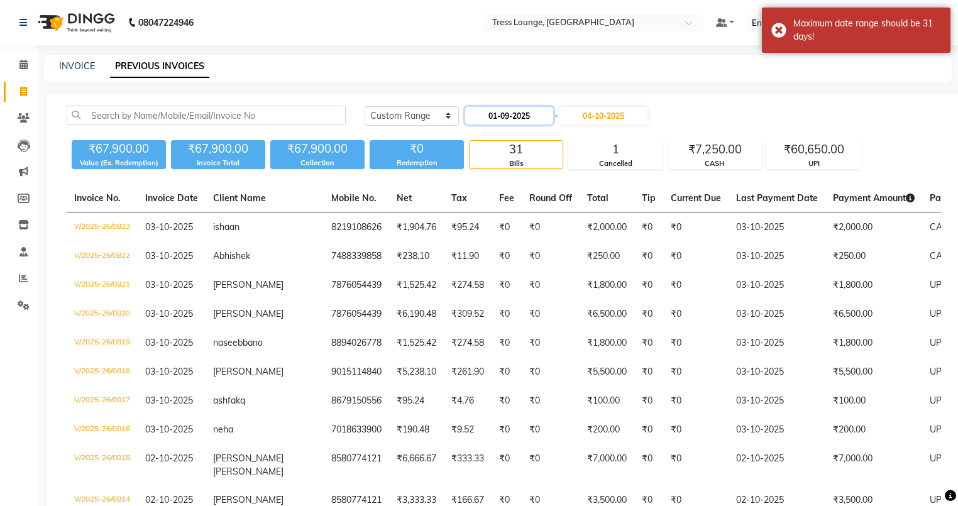
click at [478, 118] on input "01-09-2025" at bounding box center [509, 116] width 88 height 18
select select "9"
select select "2025"
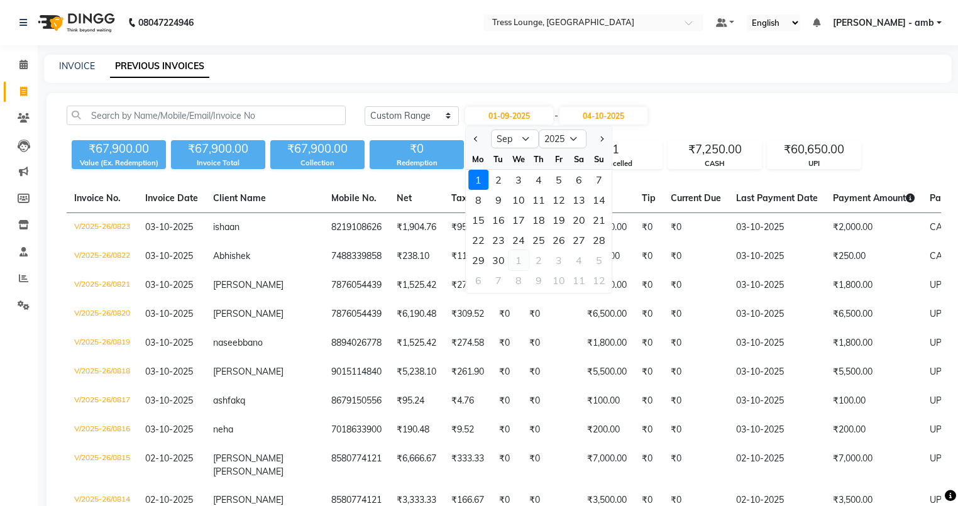
click at [520, 257] on div "1" at bounding box center [518, 260] width 20 height 20
type input "01-10-2025"
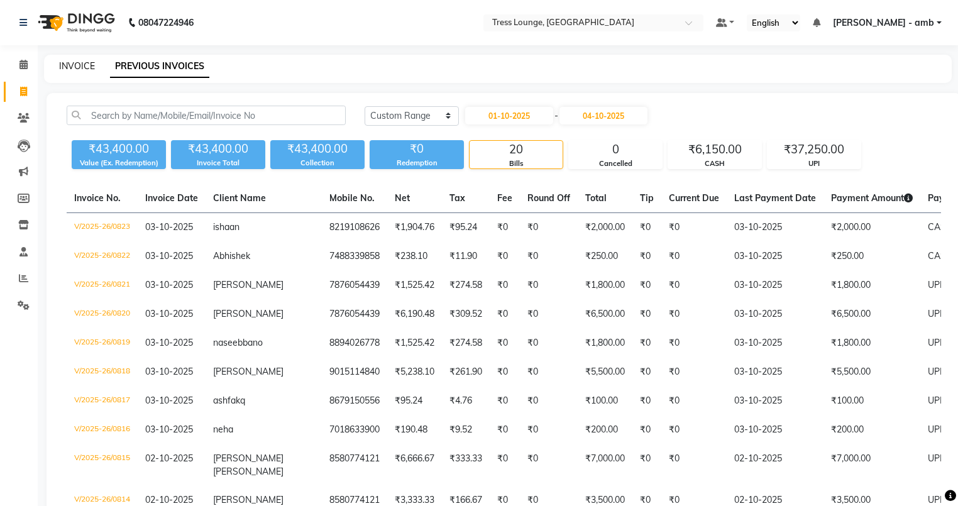
click at [77, 67] on link "INVOICE" at bounding box center [77, 65] width 36 height 11
select select "service"
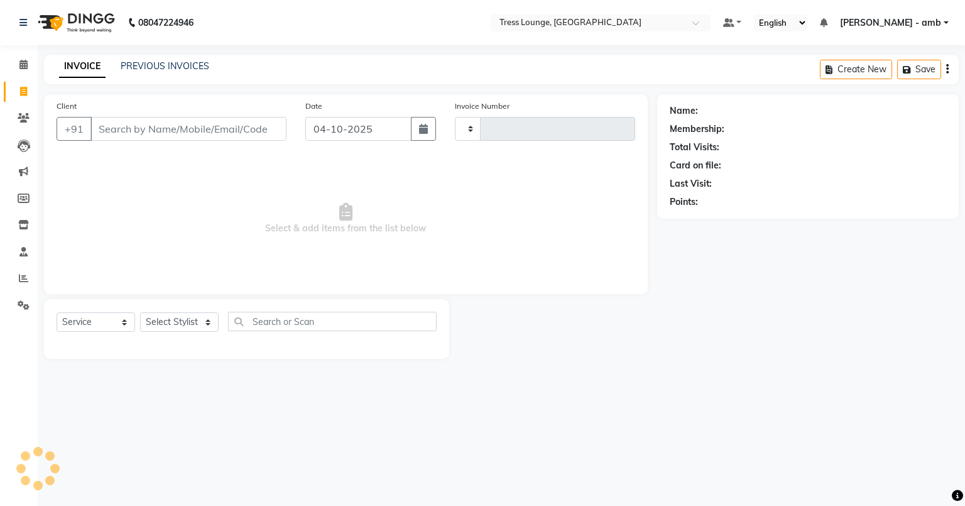
type input "0824"
select select "5899"
click at [25, 118] on icon at bounding box center [24, 117] width 12 height 9
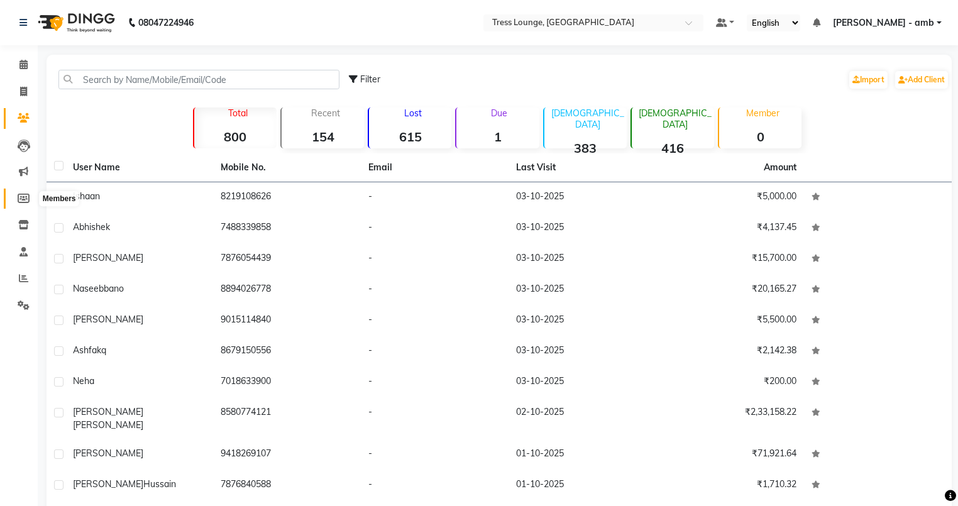
click at [22, 199] on icon at bounding box center [24, 198] width 12 height 9
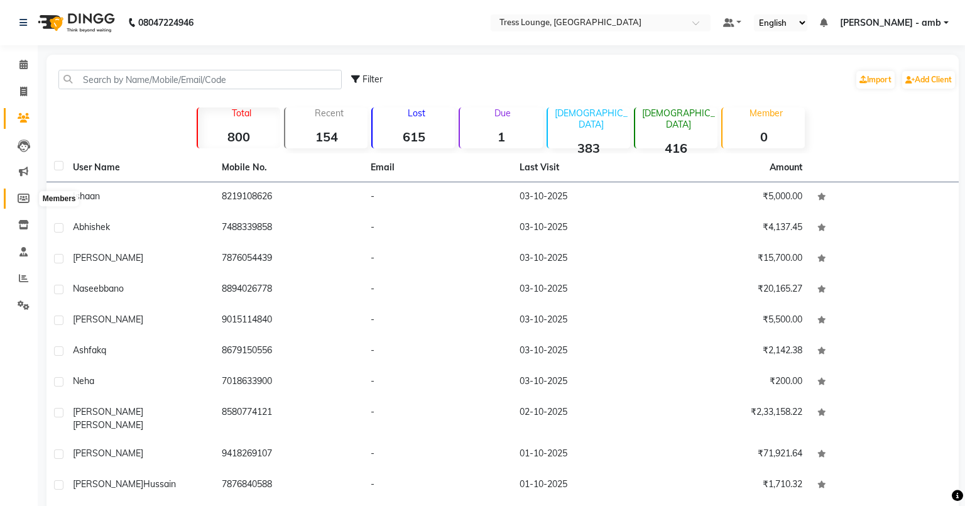
select select
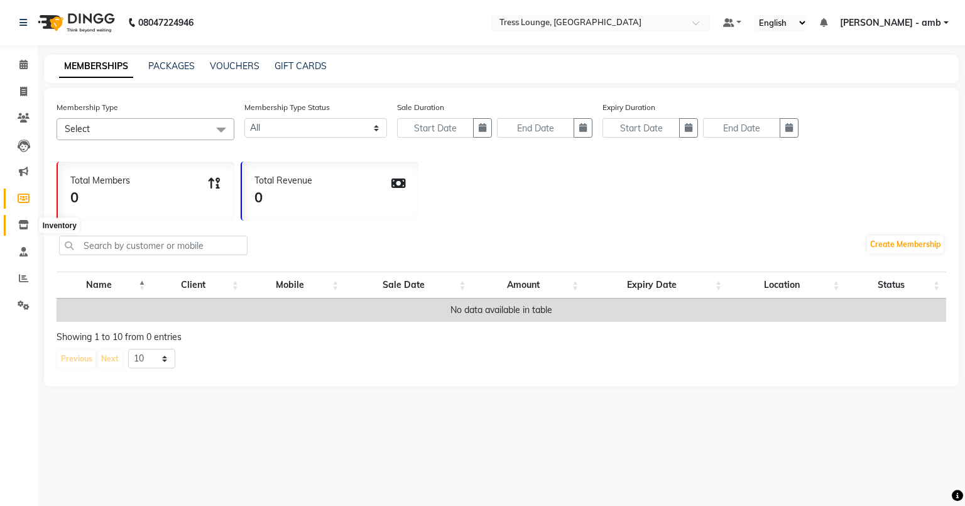
click at [20, 231] on span at bounding box center [24, 225] width 22 height 14
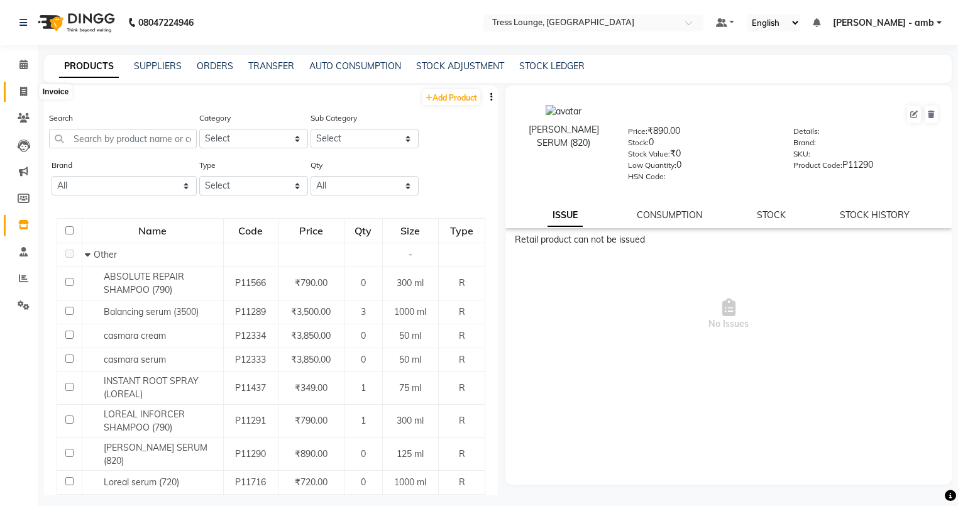
click at [20, 92] on icon at bounding box center [23, 91] width 7 height 9
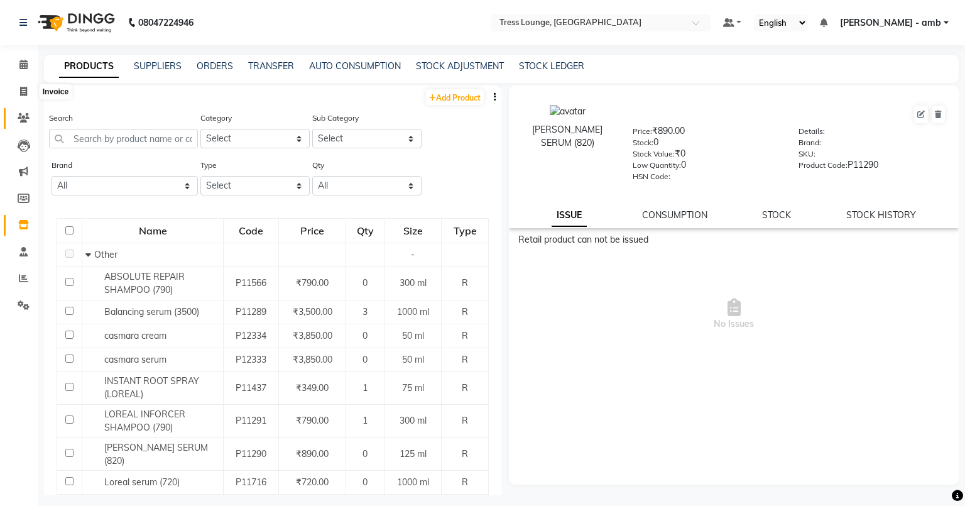
select select "5899"
select select "service"
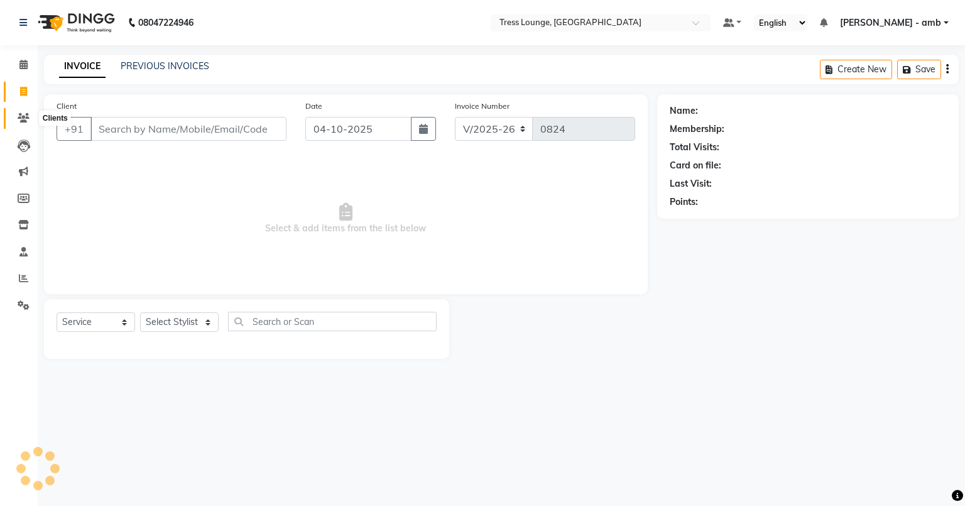
click at [23, 116] on icon at bounding box center [24, 117] width 12 height 9
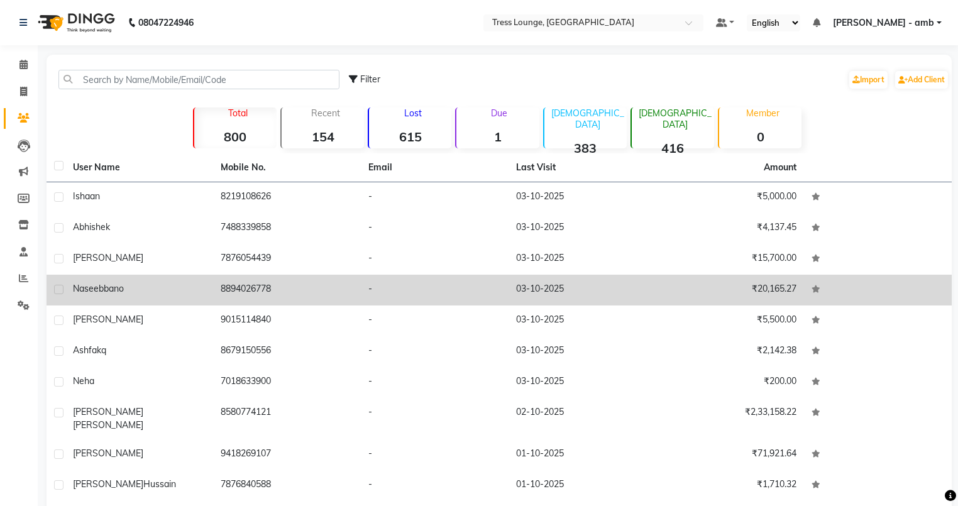
click at [275, 289] on td "8894026778" at bounding box center [287, 290] width 148 height 31
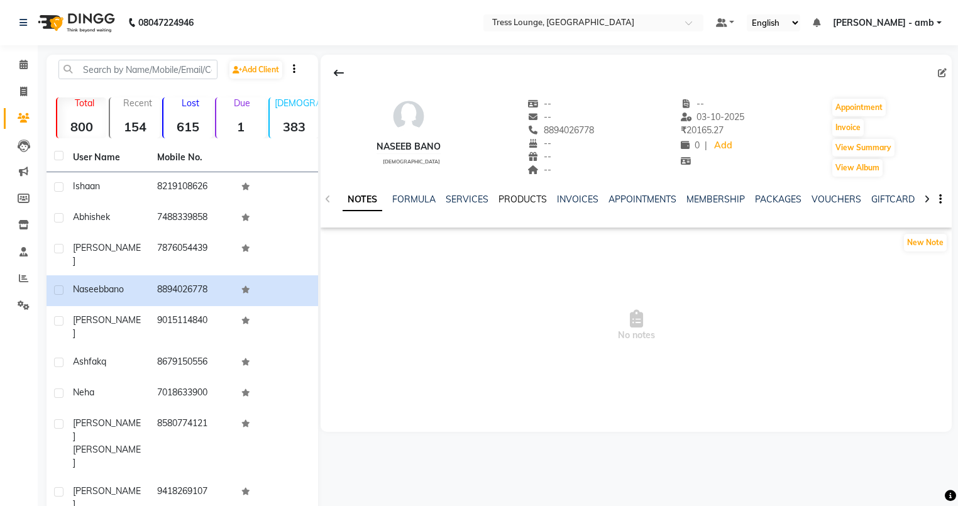
click at [523, 197] on link "PRODUCTS" at bounding box center [522, 199] width 48 height 11
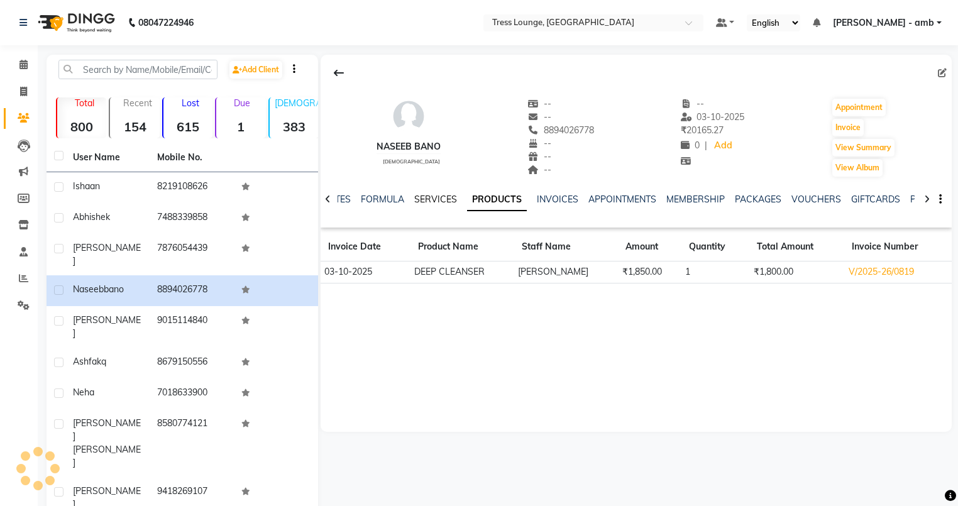
click at [427, 199] on link "SERVICES" at bounding box center [435, 199] width 43 height 11
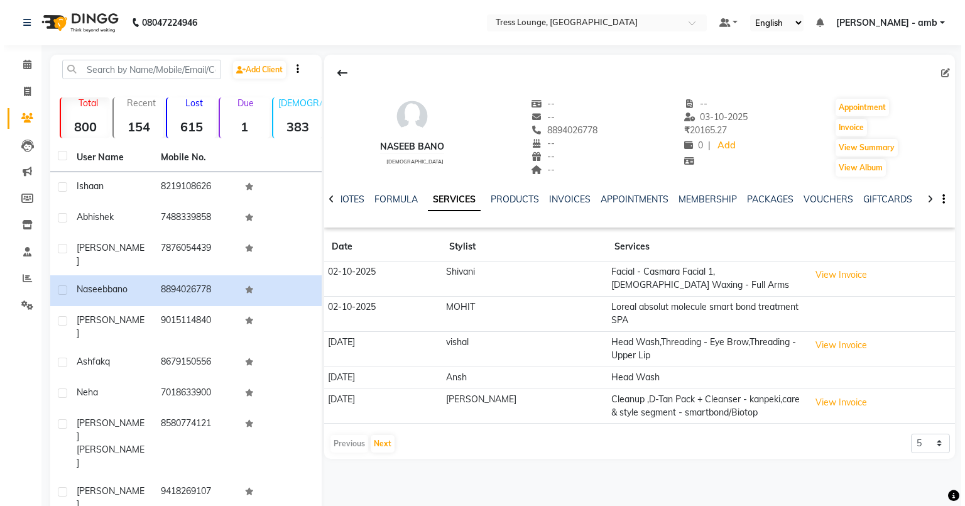
scroll to position [39, 0]
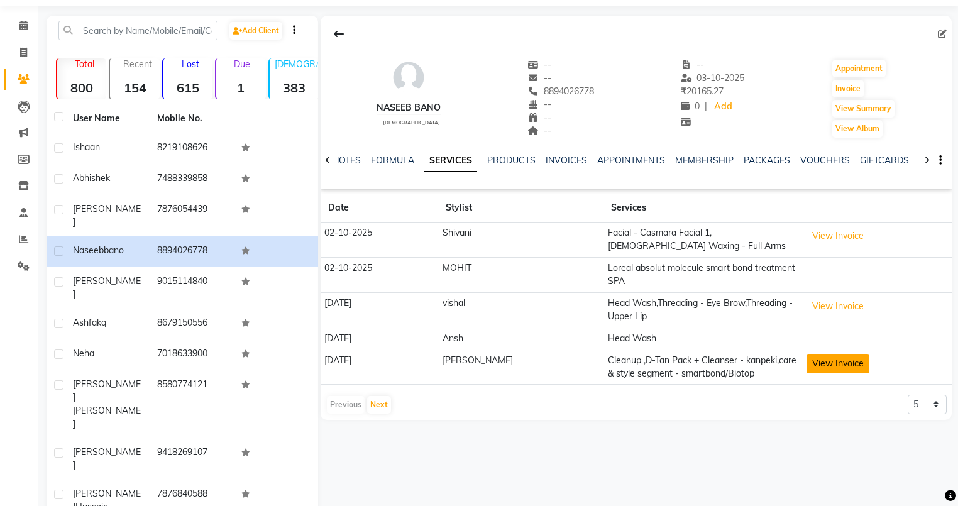
click at [840, 361] on button "View Invoice" at bounding box center [837, 363] width 63 height 19
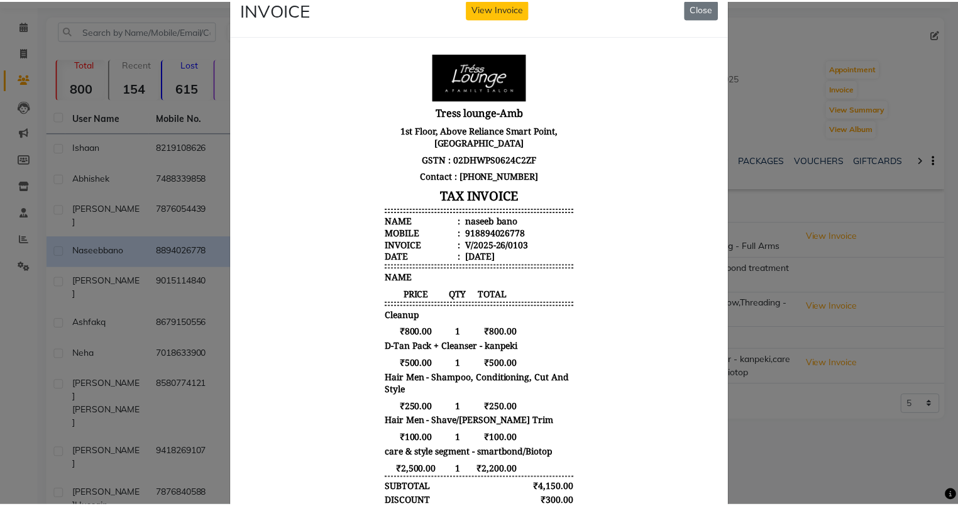
scroll to position [0, 0]
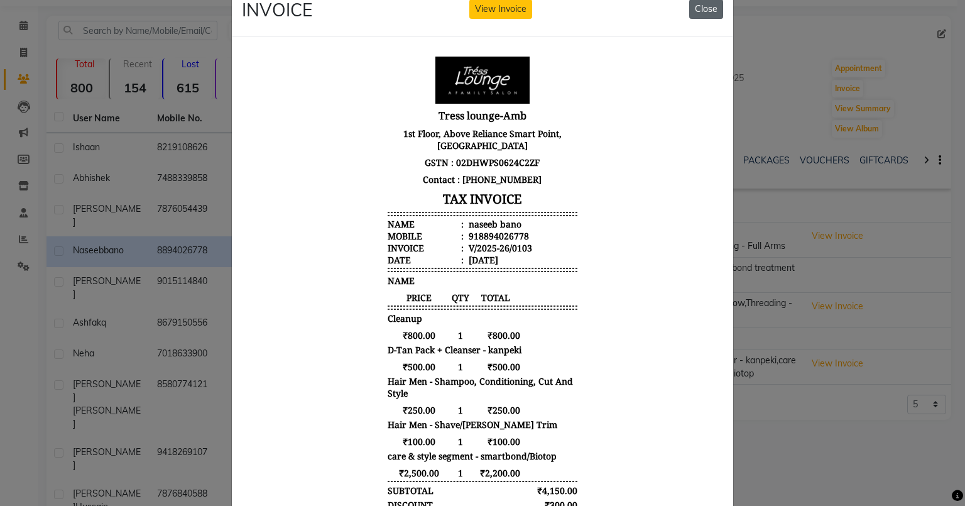
click at [694, 13] on button "Close" at bounding box center [706, 8] width 34 height 19
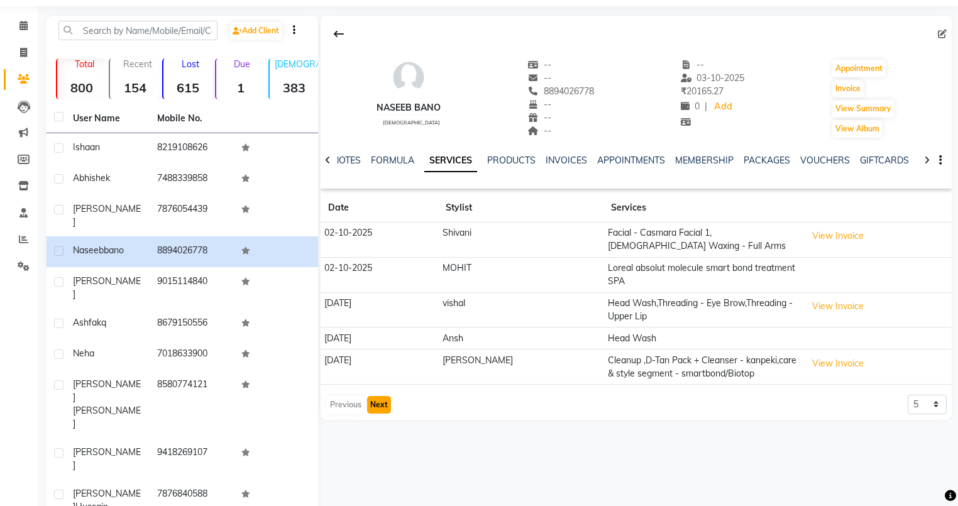
click at [375, 404] on button "Next" at bounding box center [379, 405] width 24 height 18
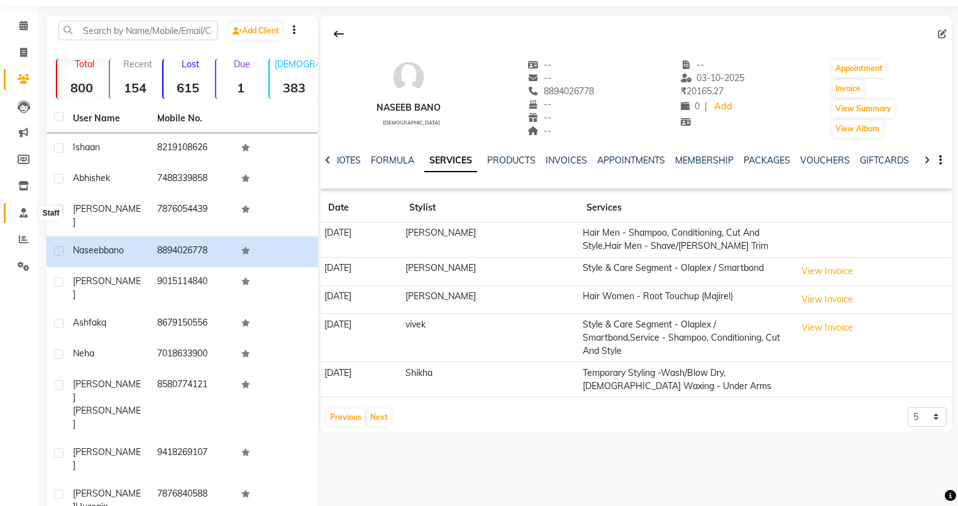
click at [25, 214] on icon at bounding box center [23, 212] width 8 height 9
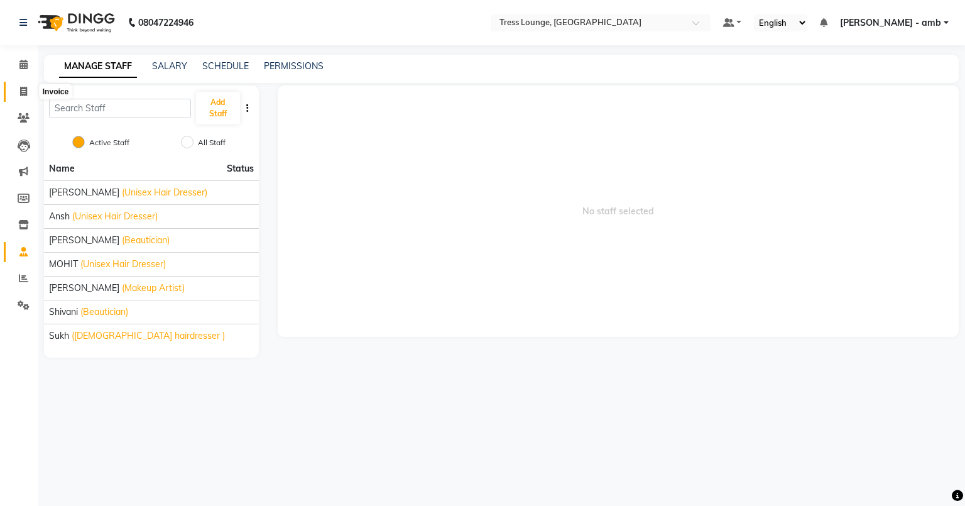
click at [23, 87] on icon at bounding box center [23, 91] width 7 height 9
select select "service"
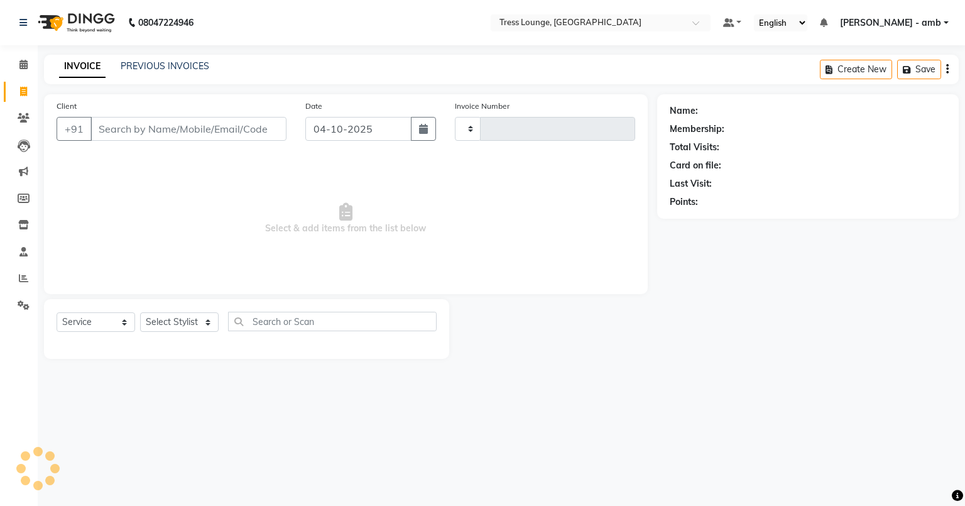
type input "0824"
select select "5899"
click at [168, 62] on link "PREVIOUS INVOICES" at bounding box center [165, 65] width 89 height 11
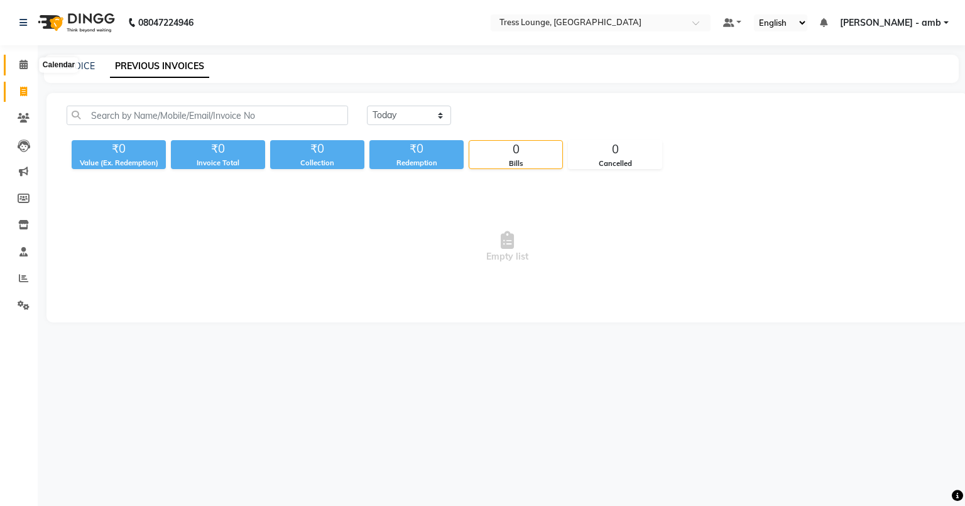
click at [14, 61] on span at bounding box center [24, 65] width 22 height 14
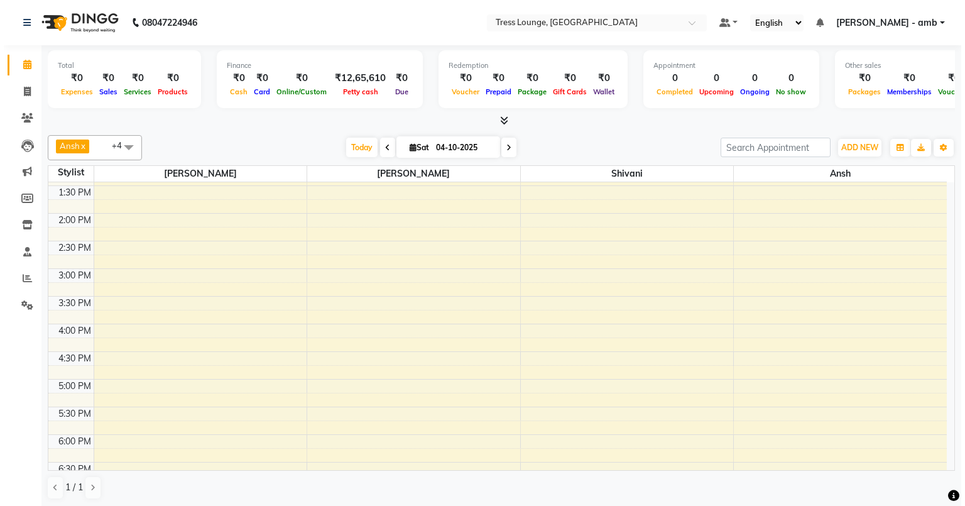
scroll to position [302, 0]
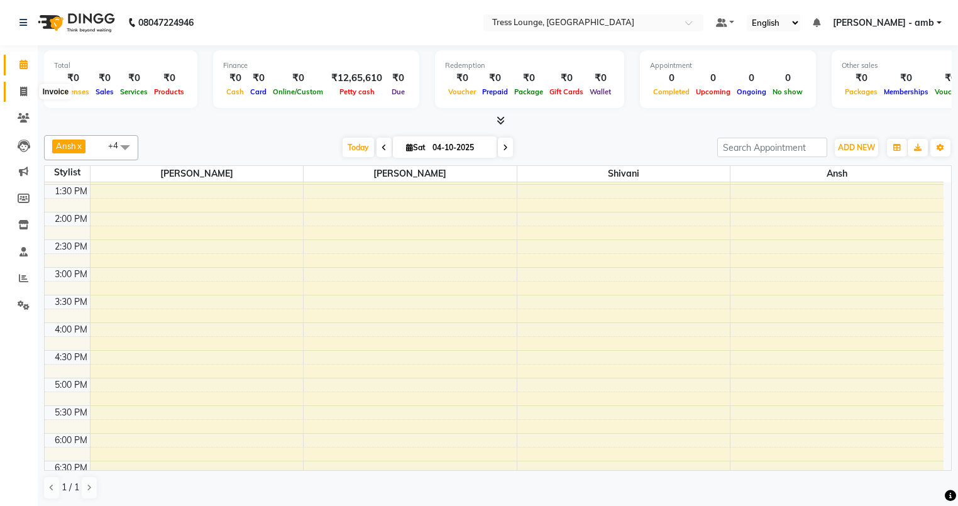
click at [22, 90] on icon at bounding box center [23, 91] width 7 height 9
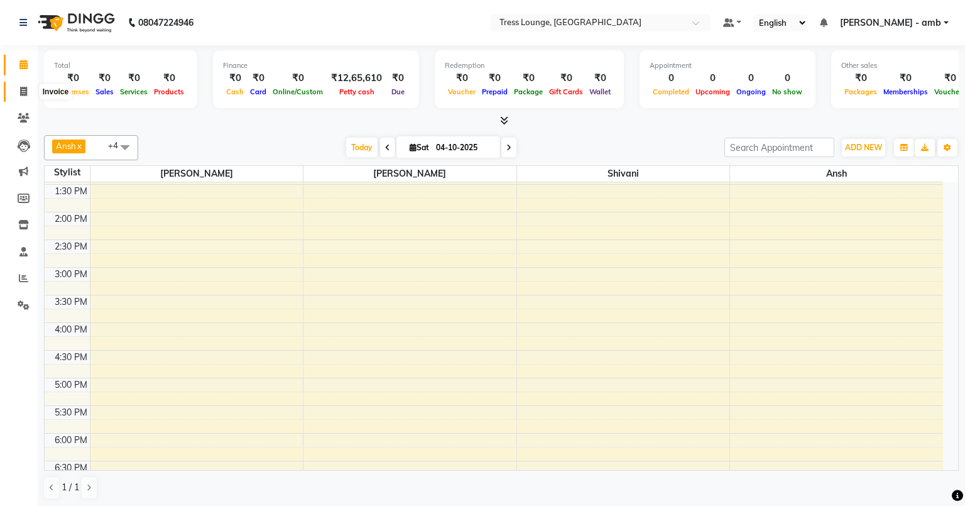
select select "service"
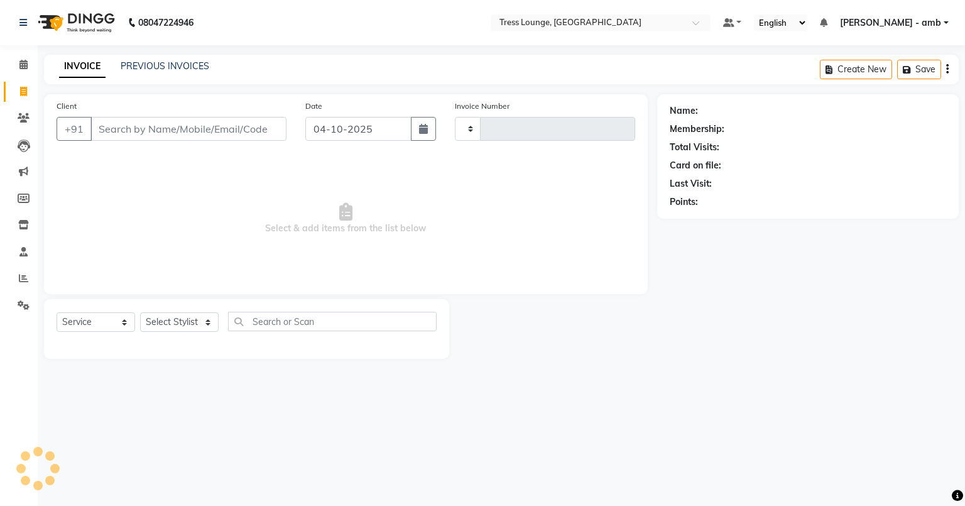
type input "0824"
select select "5899"
click at [153, 53] on div "08047224946 Select Location × Tress Lounge, Amb Default Panel My Panel English …" at bounding box center [482, 253] width 965 height 506
